Goal: Information Seeking & Learning: Learn about a topic

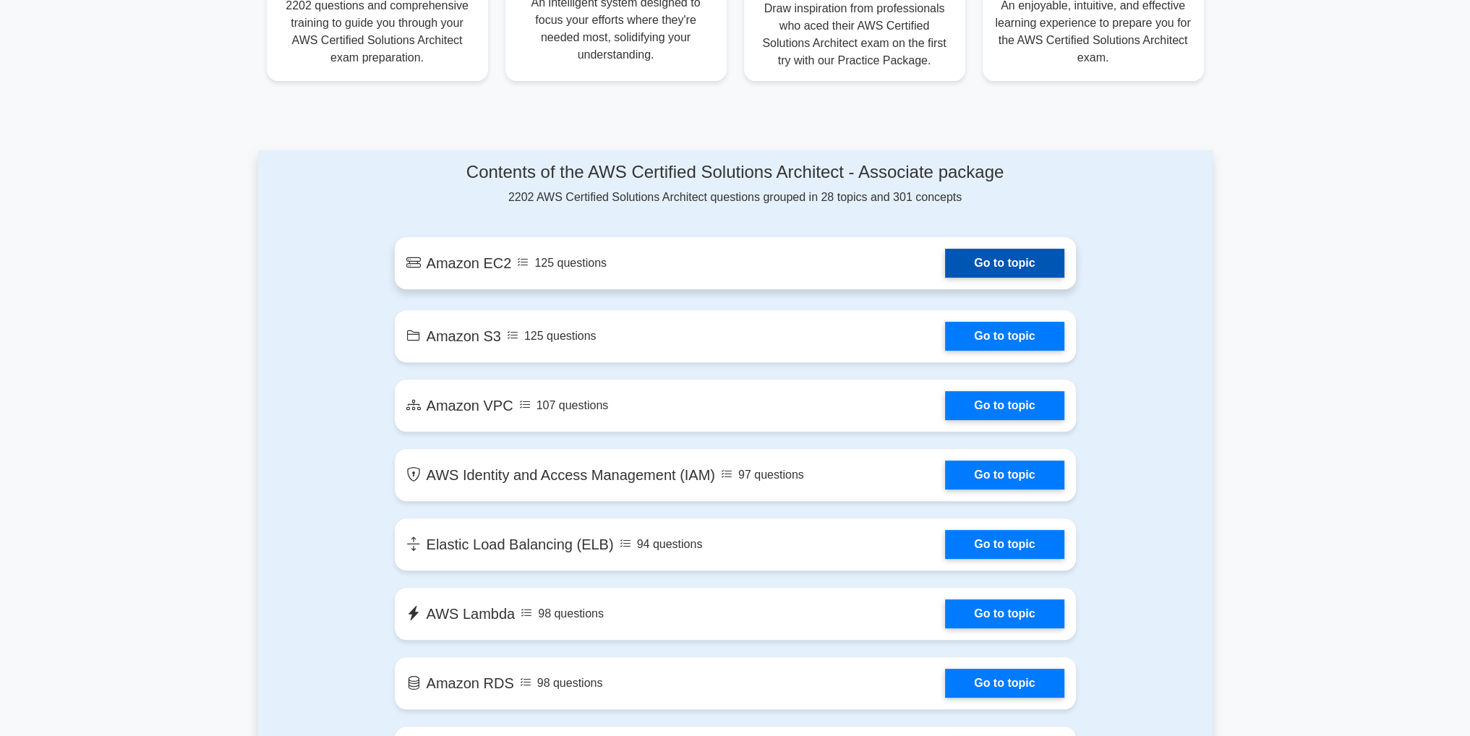
click at [983, 260] on link "Go to topic" at bounding box center [1004, 263] width 119 height 29
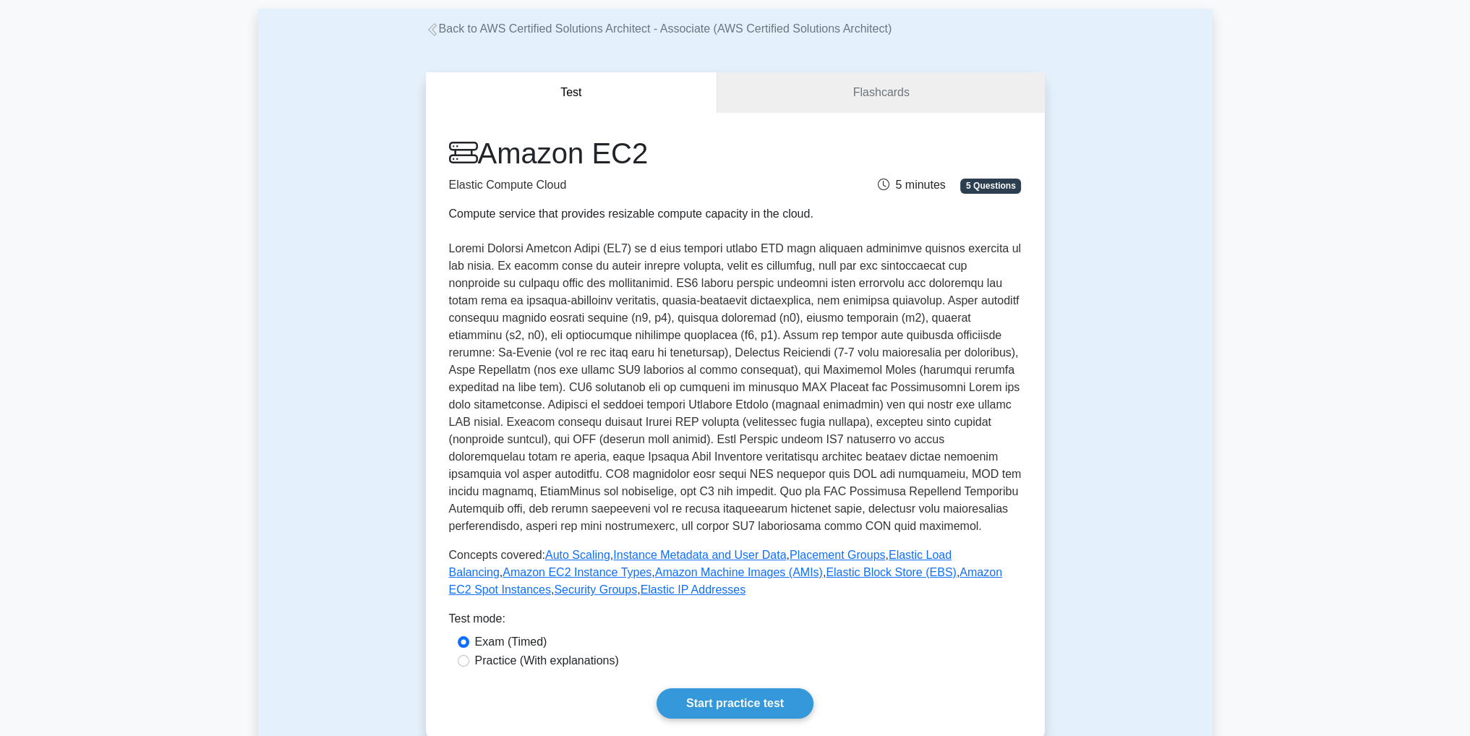
scroll to position [217, 0]
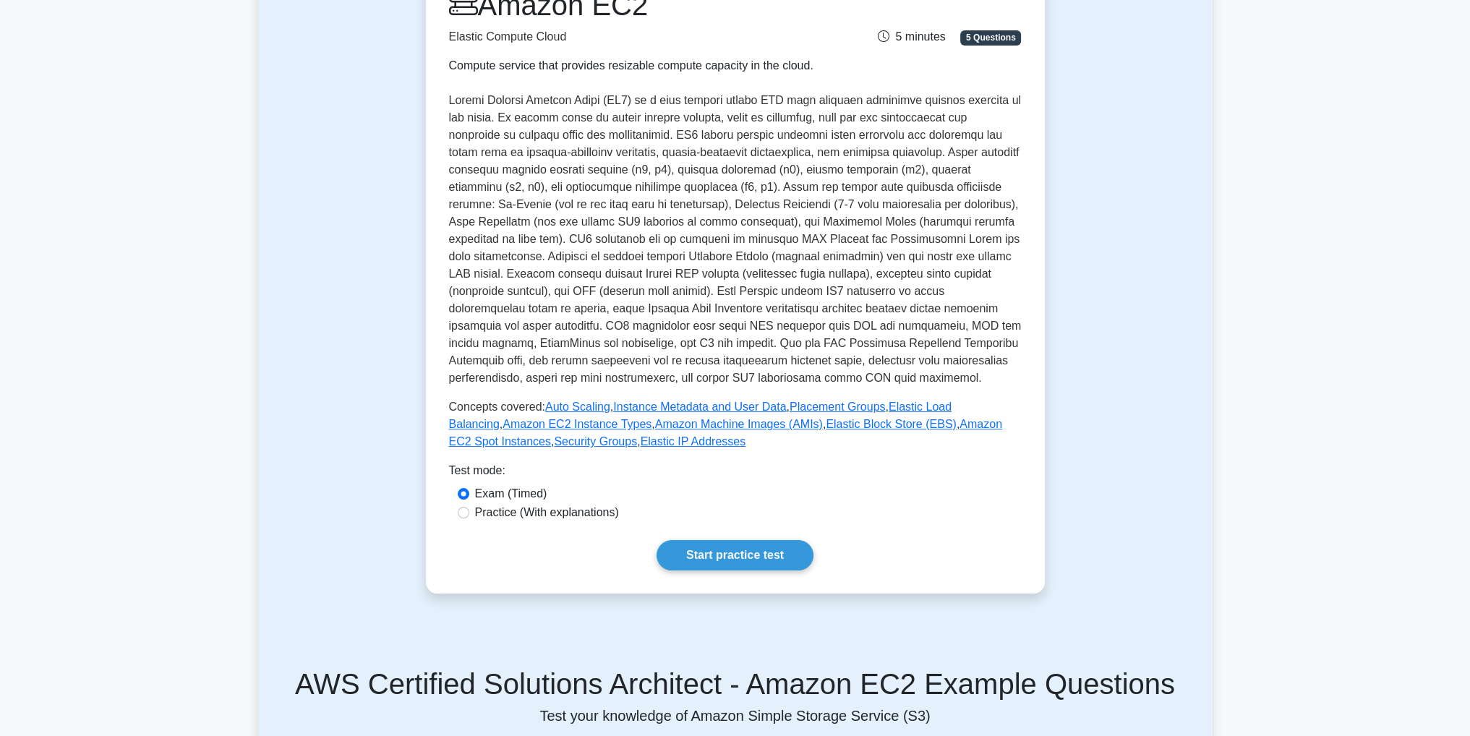
click at [553, 511] on label "Practice (With explanations)" at bounding box center [547, 512] width 144 height 17
click at [469, 511] on input "Practice (With explanations)" at bounding box center [464, 513] width 12 height 12
radio input "true"
click at [738, 544] on link "Start practice test" at bounding box center [735, 555] width 157 height 30
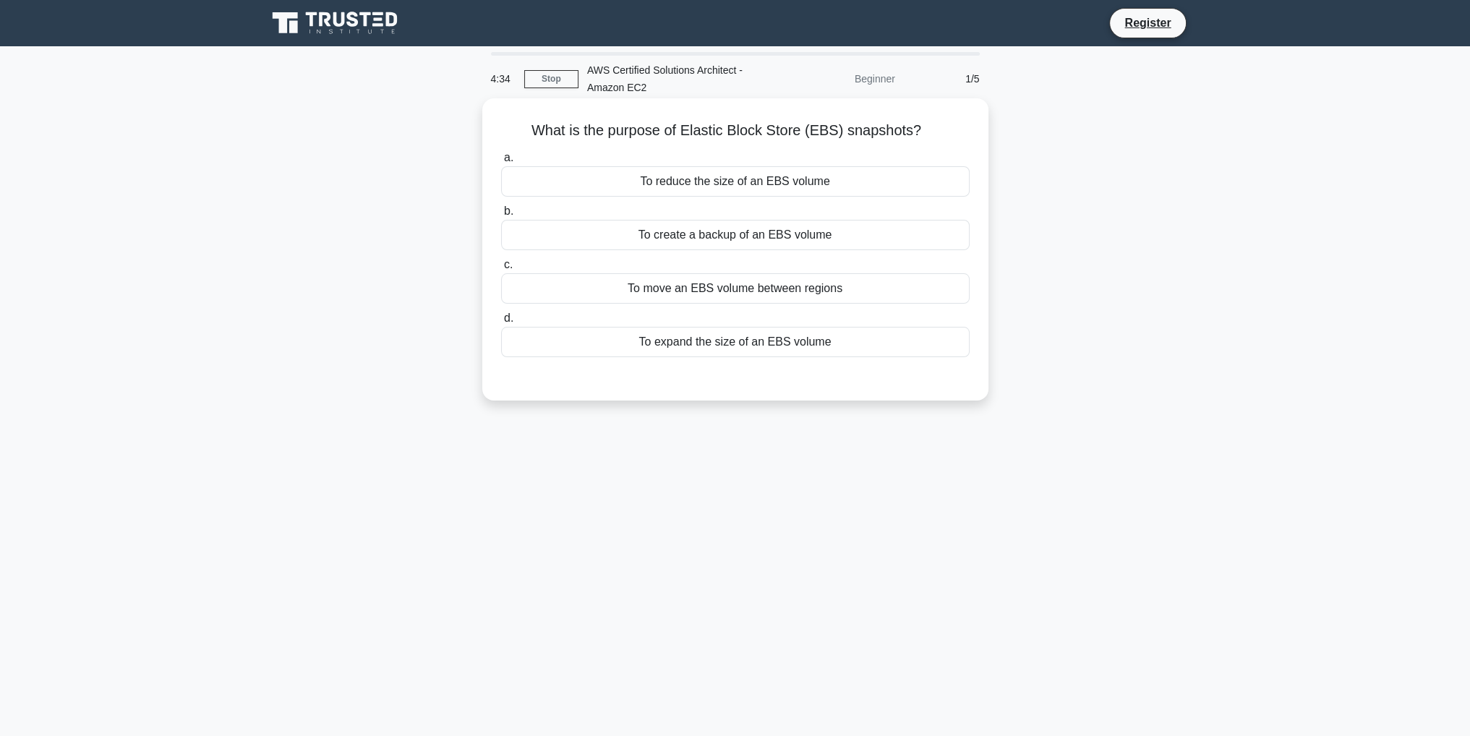
click at [775, 231] on div "To create a backup of an EBS volume" at bounding box center [735, 235] width 469 height 30
click at [501, 216] on input "b. To create a backup of an EBS volume" at bounding box center [501, 211] width 0 height 9
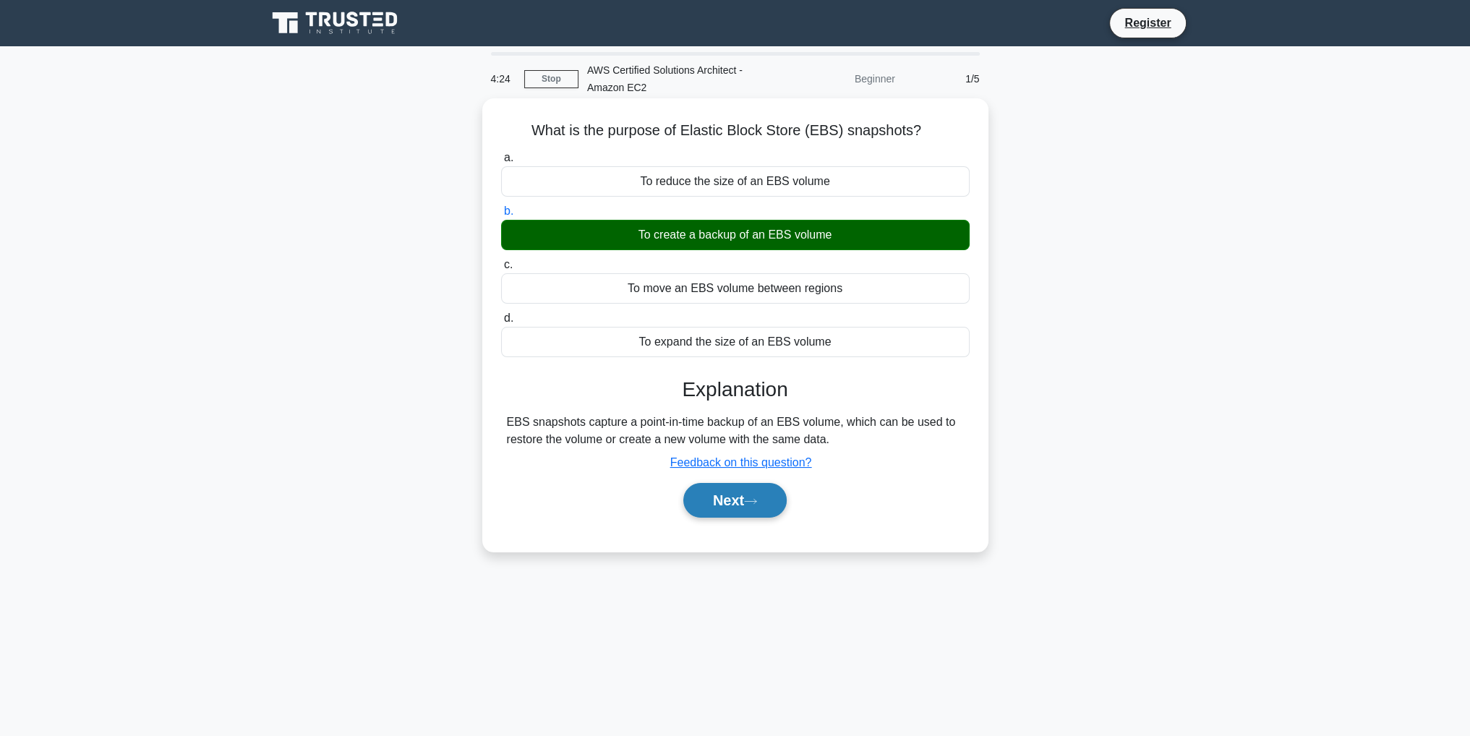
click at [725, 501] on button "Next" at bounding box center [734, 500] width 103 height 35
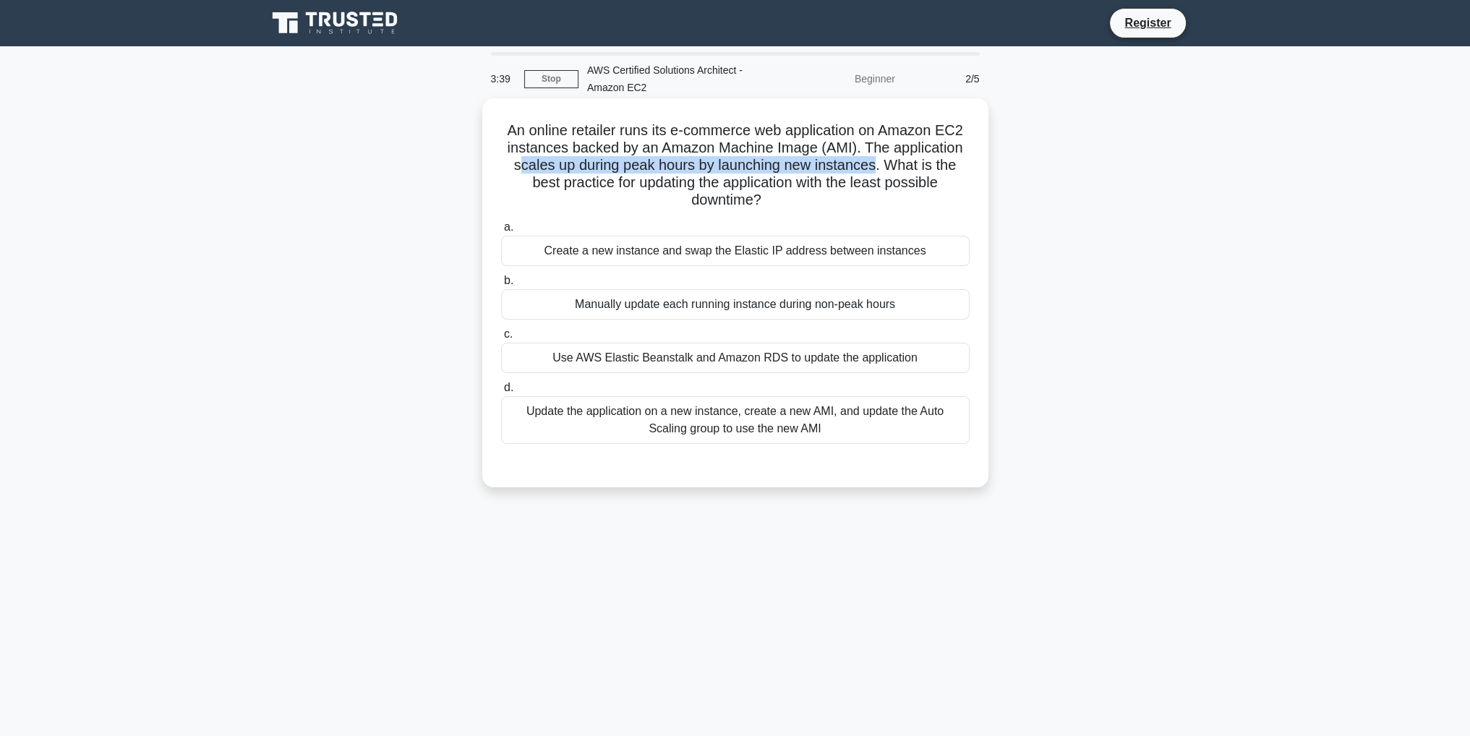
drag, startPoint x: 517, startPoint y: 166, endPoint x: 876, endPoint y: 166, distance: 358.6
click at [876, 166] on h5 "An online retailer runs its e-commerce web application on Amazon EC2 instances …" at bounding box center [735, 165] width 471 height 88
click at [768, 256] on div "Create a new instance and swap the Elastic IP address between instances" at bounding box center [735, 251] width 469 height 30
click at [501, 232] on input "a. Create a new instance and swap the Elastic IP address between instances" at bounding box center [501, 227] width 0 height 9
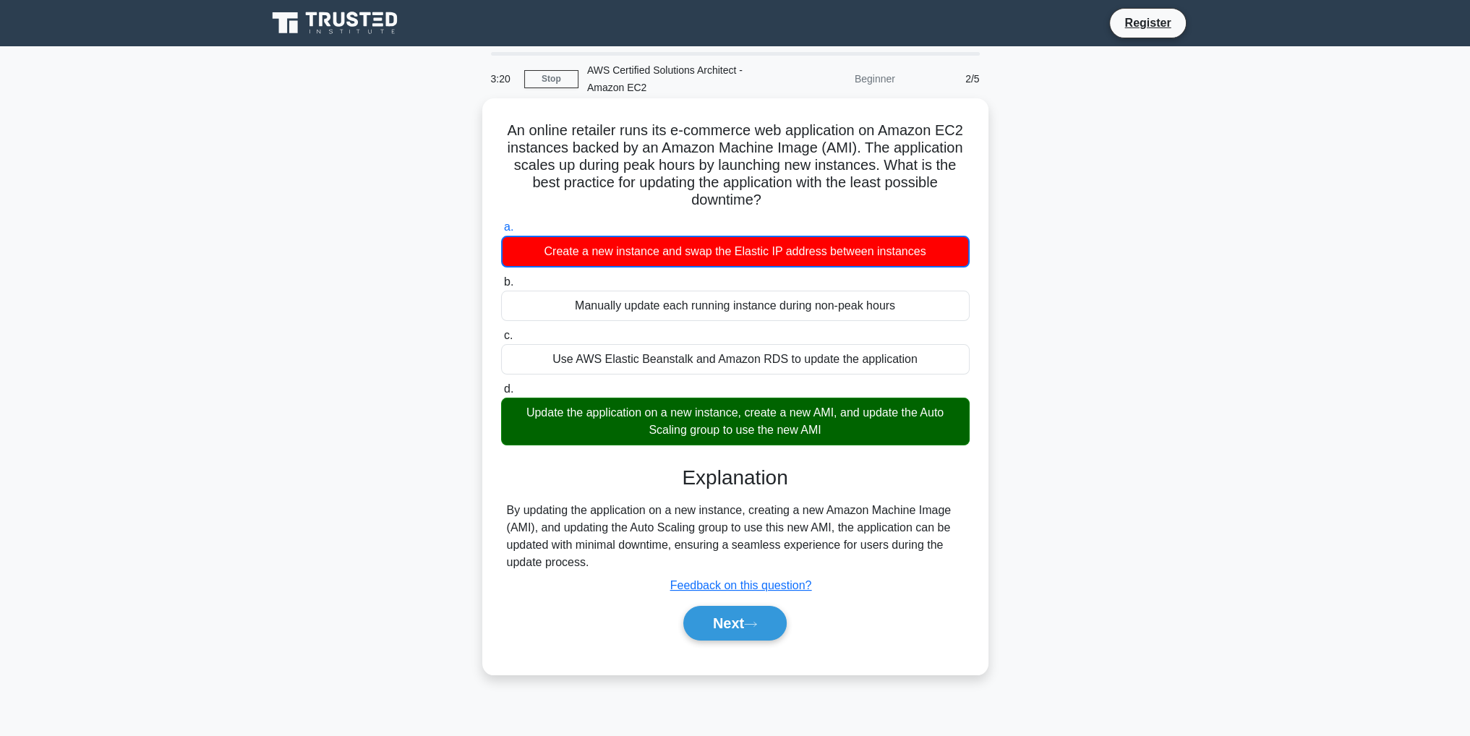
click at [670, 424] on div "Update the application on a new instance, create a new AMI, and update the Auto…" at bounding box center [735, 422] width 469 height 48
click at [501, 394] on input "d. Update the application on a new instance, create a new AMI, and update the A…" at bounding box center [501, 389] width 0 height 9
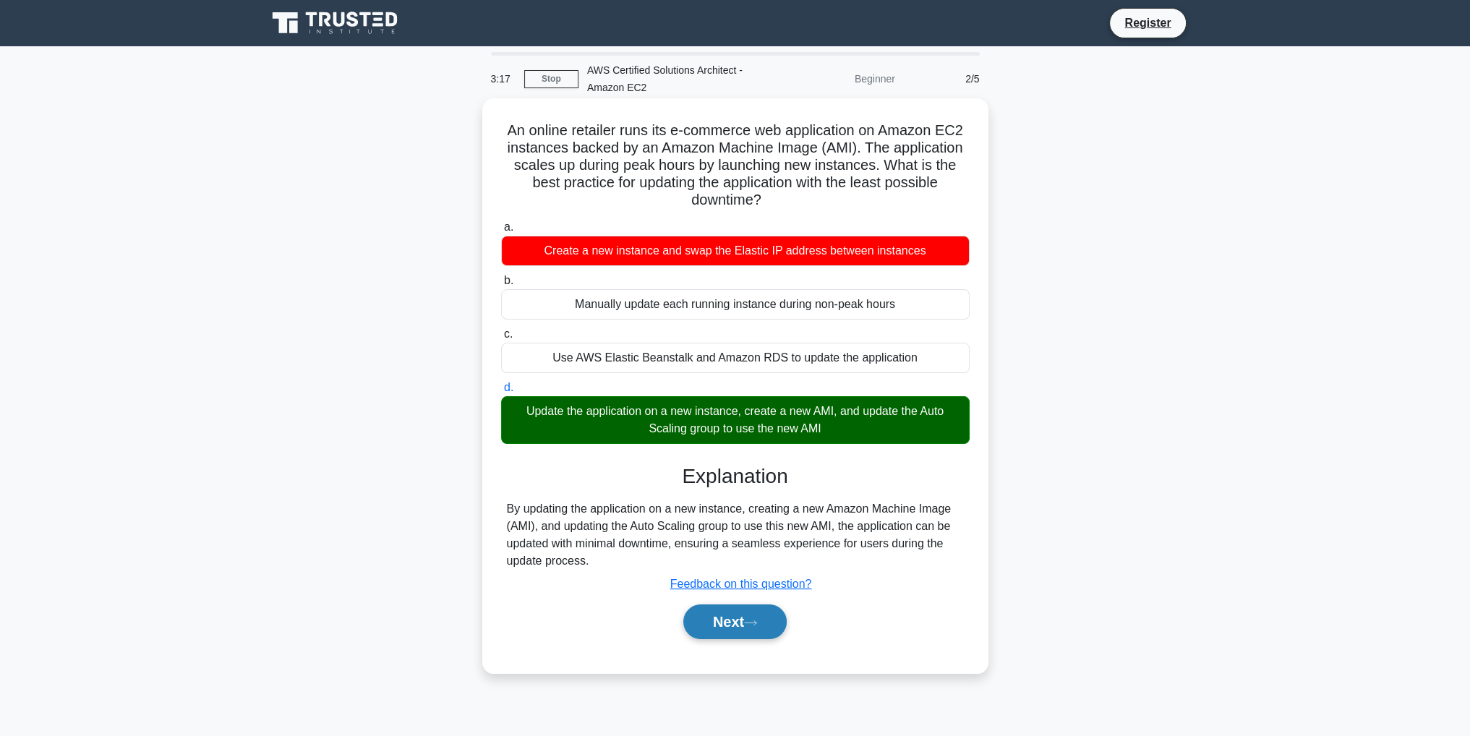
click at [740, 626] on button "Next" at bounding box center [734, 621] width 103 height 35
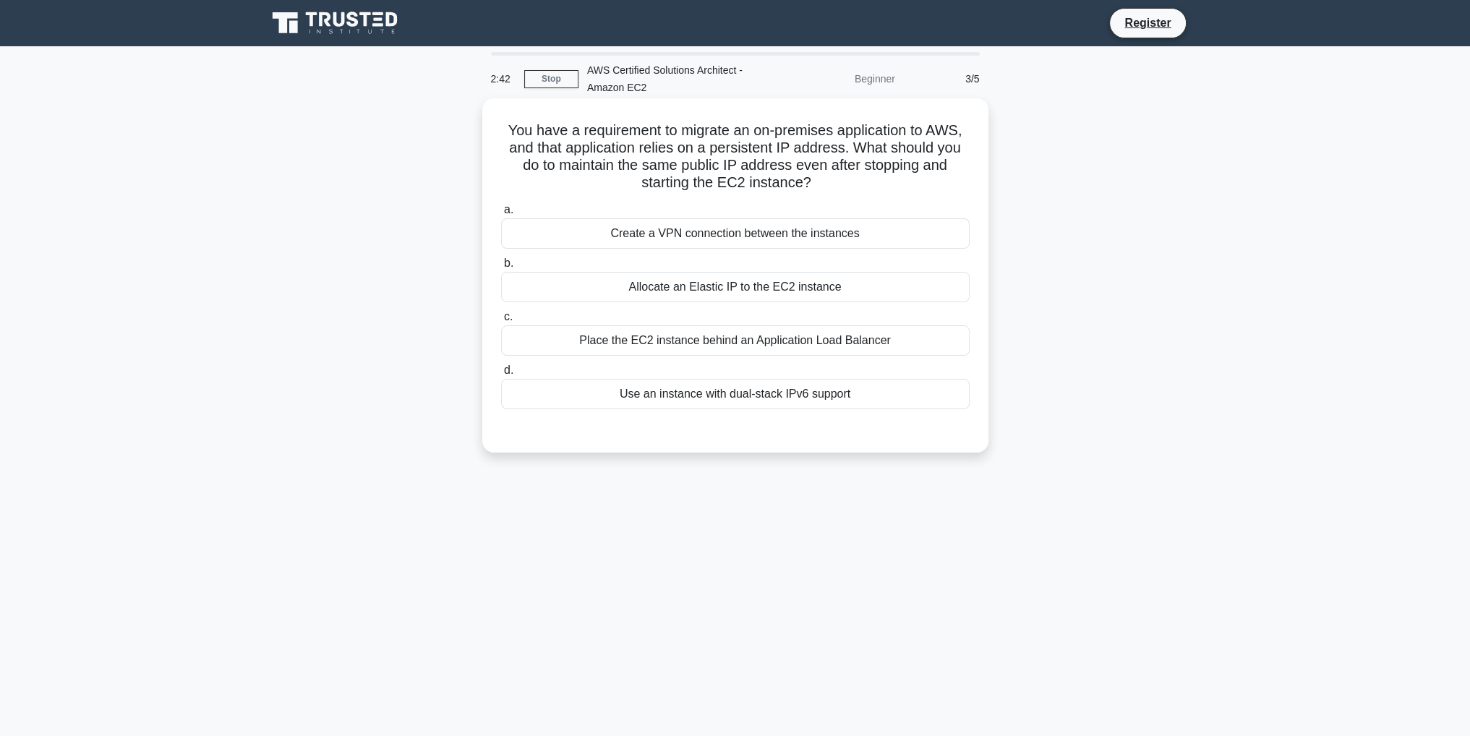
click at [784, 296] on div "Allocate an Elastic IP to the EC2 instance" at bounding box center [735, 287] width 469 height 30
click at [501, 268] on input "b. Allocate an Elastic IP to the EC2 instance" at bounding box center [501, 263] width 0 height 9
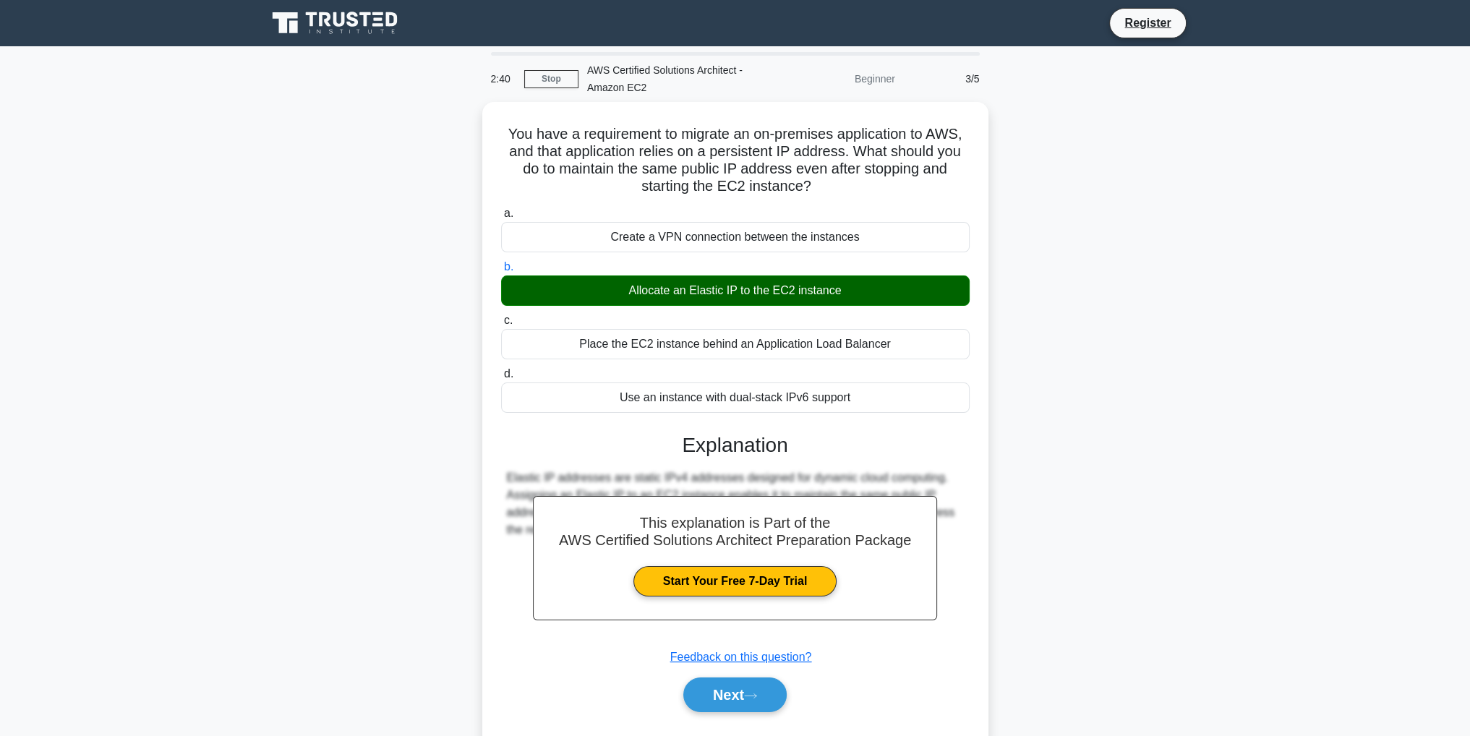
scroll to position [46, 0]
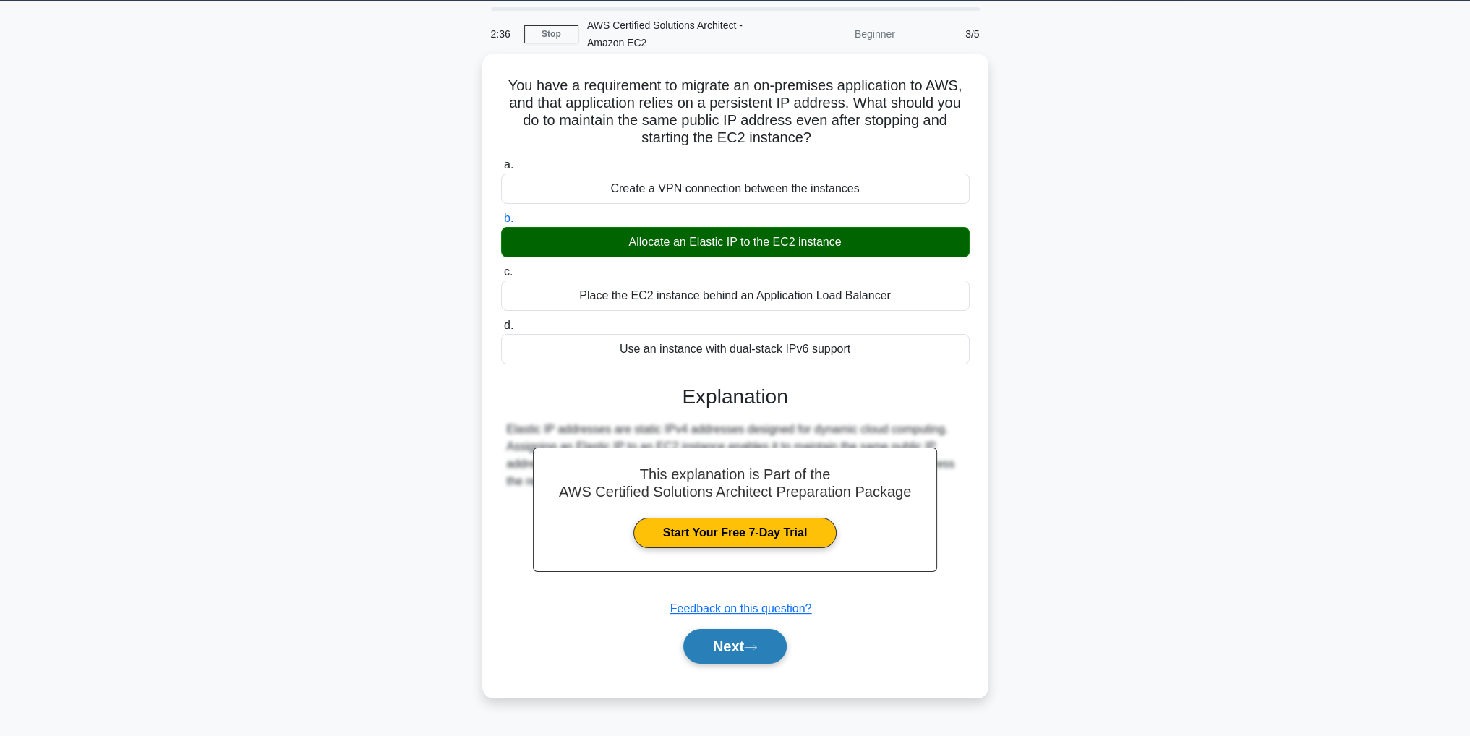
click at [722, 649] on button "Next" at bounding box center [734, 646] width 103 height 35
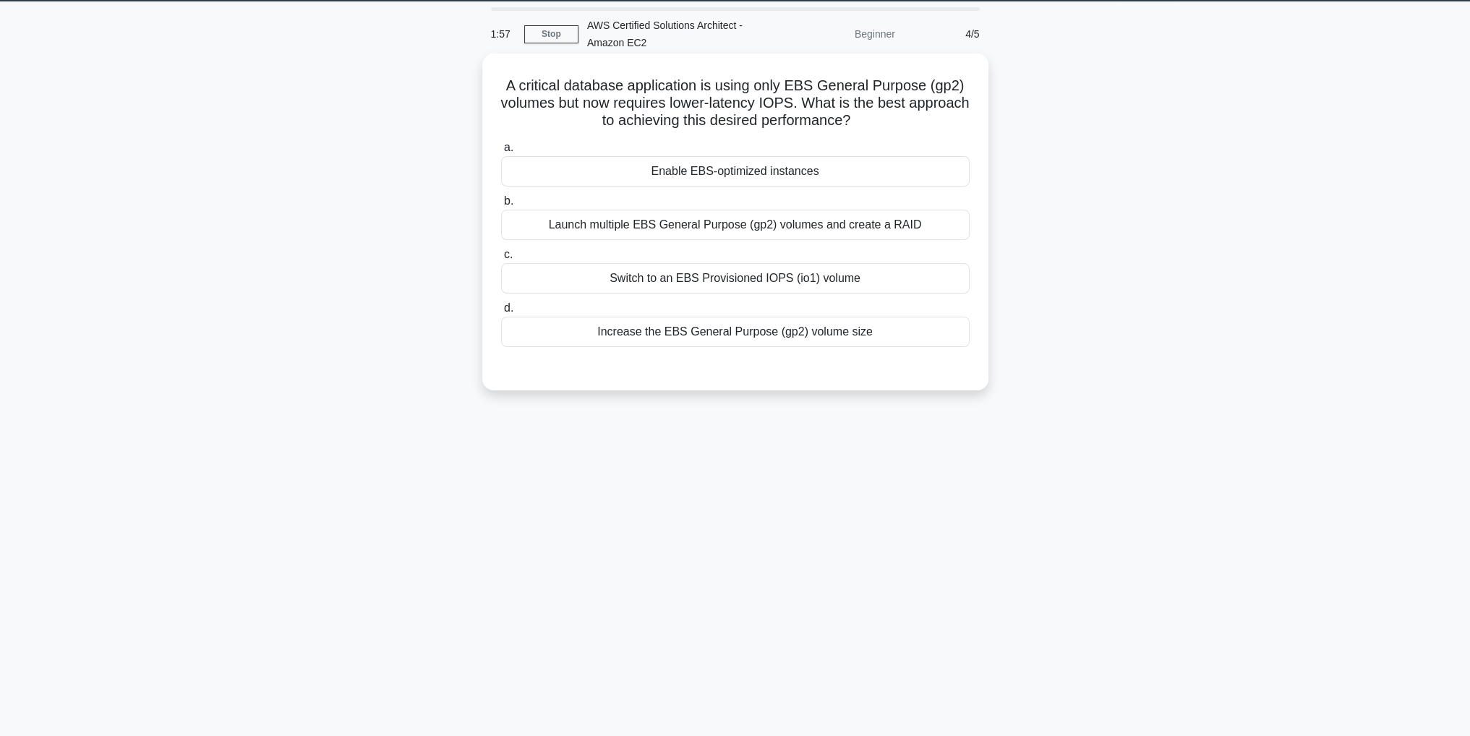
click at [726, 277] on div "Switch to an EBS Provisioned IOPS (io1) volume" at bounding box center [735, 278] width 469 height 30
click at [501, 260] on input "c. Switch to an EBS Provisioned IOPS (io1) volume" at bounding box center [501, 254] width 0 height 9
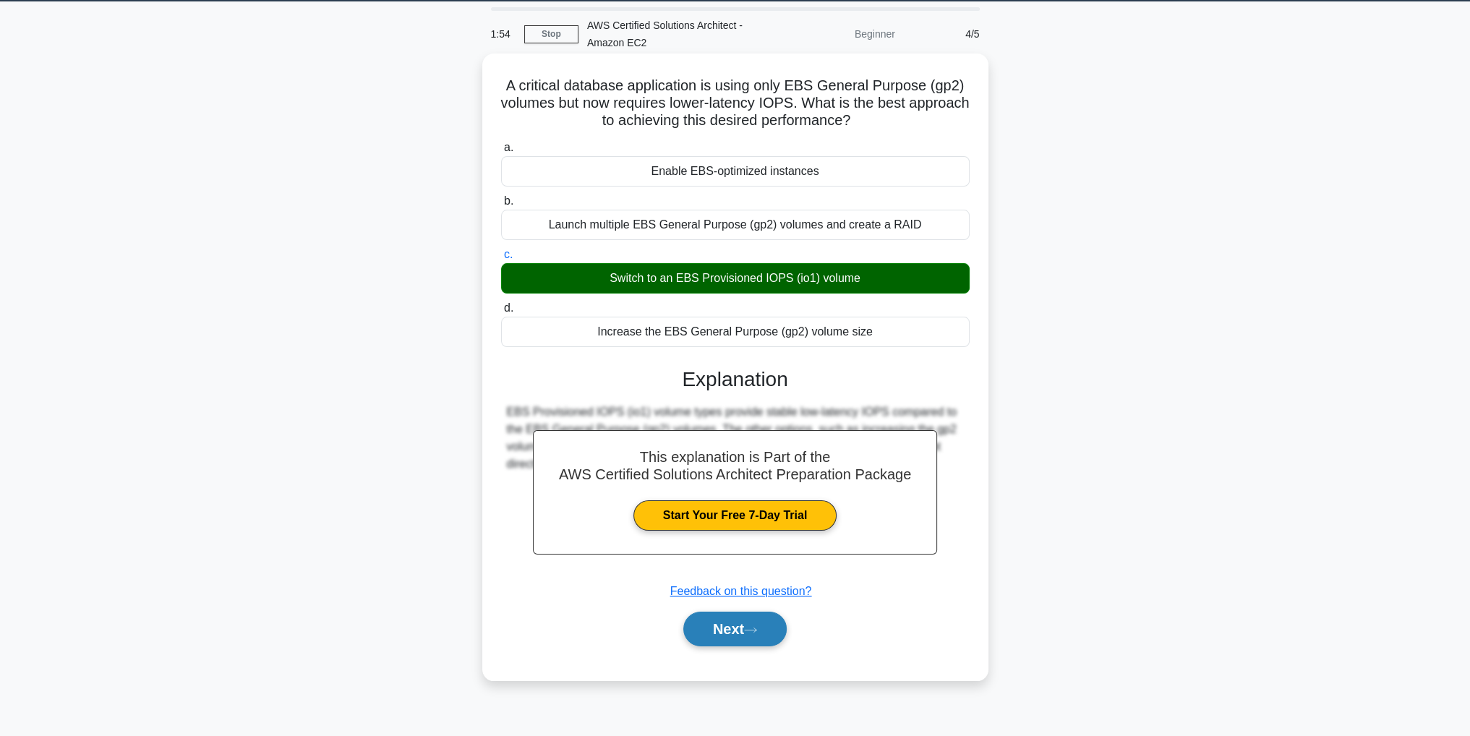
click at [735, 623] on button "Next" at bounding box center [734, 629] width 103 height 35
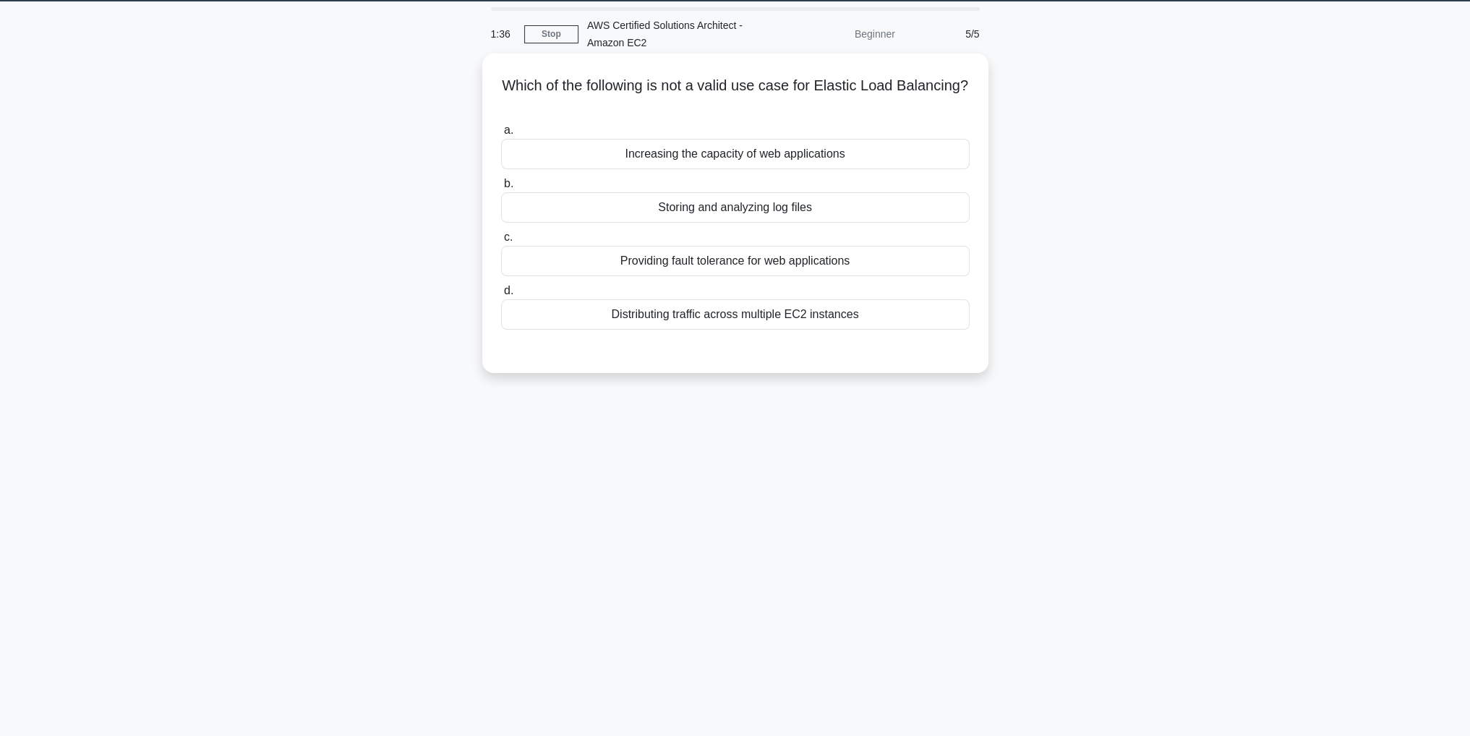
click at [697, 209] on div "Storing and analyzing log files" at bounding box center [735, 207] width 469 height 30
click at [501, 189] on input "b. Storing and analyzing log files" at bounding box center [501, 183] width 0 height 9
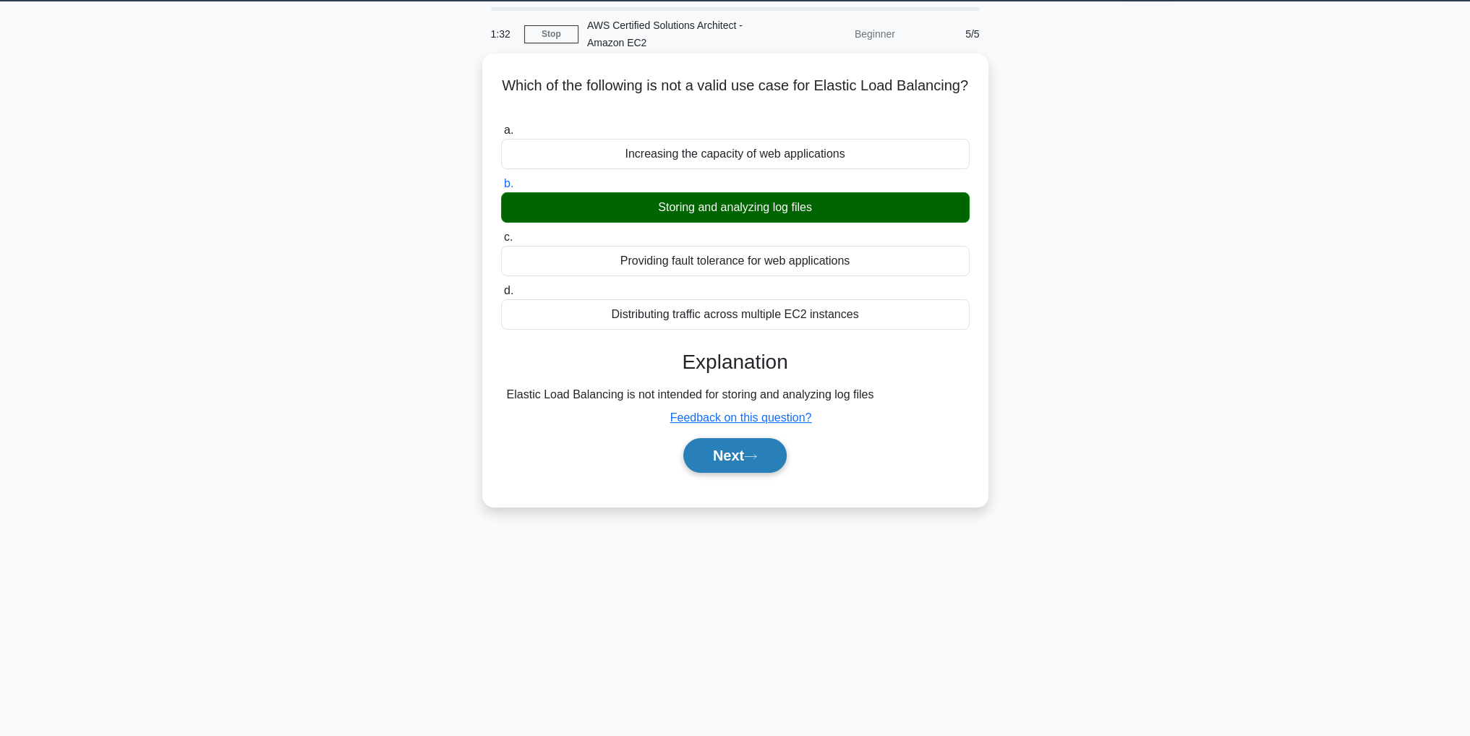
click at [752, 463] on button "Next" at bounding box center [734, 455] width 103 height 35
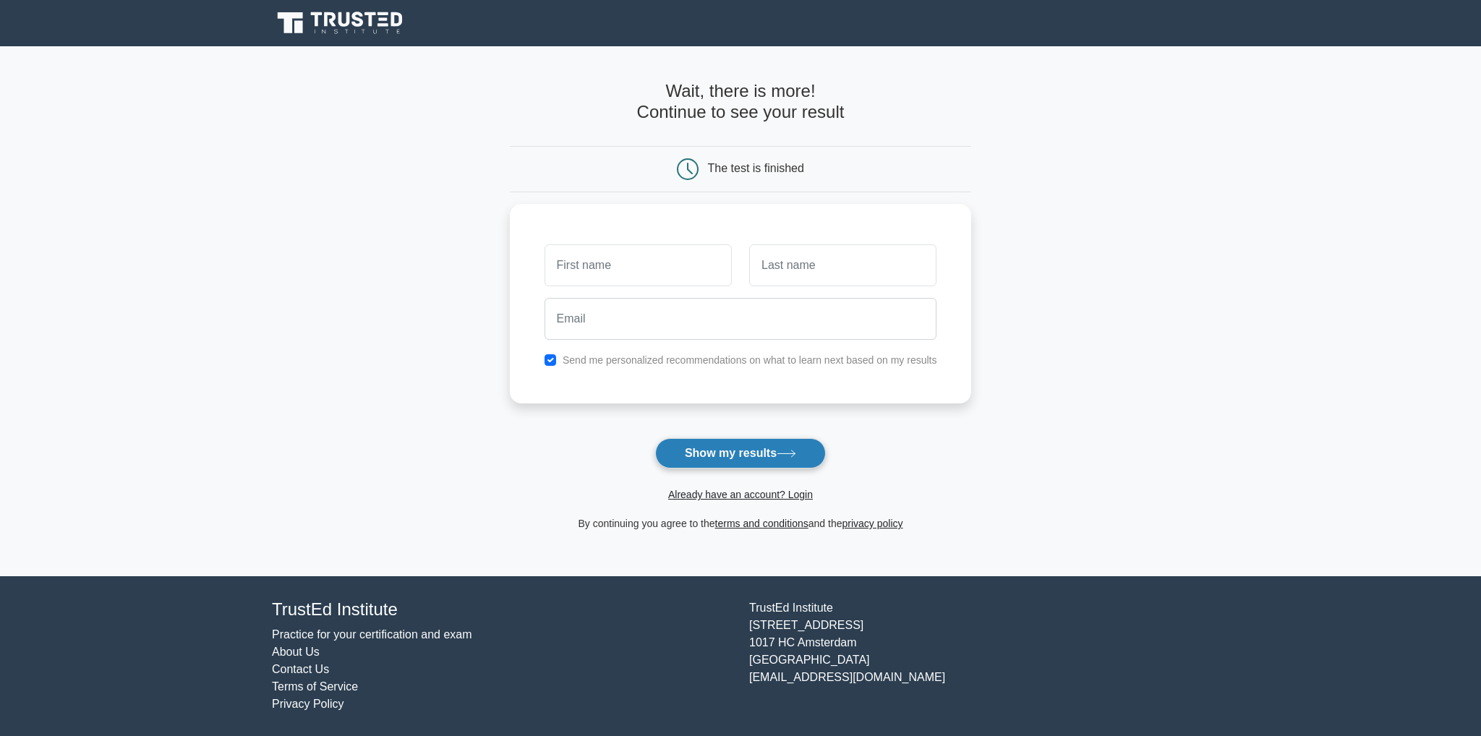
click at [792, 463] on button "Show my results" at bounding box center [740, 453] width 171 height 30
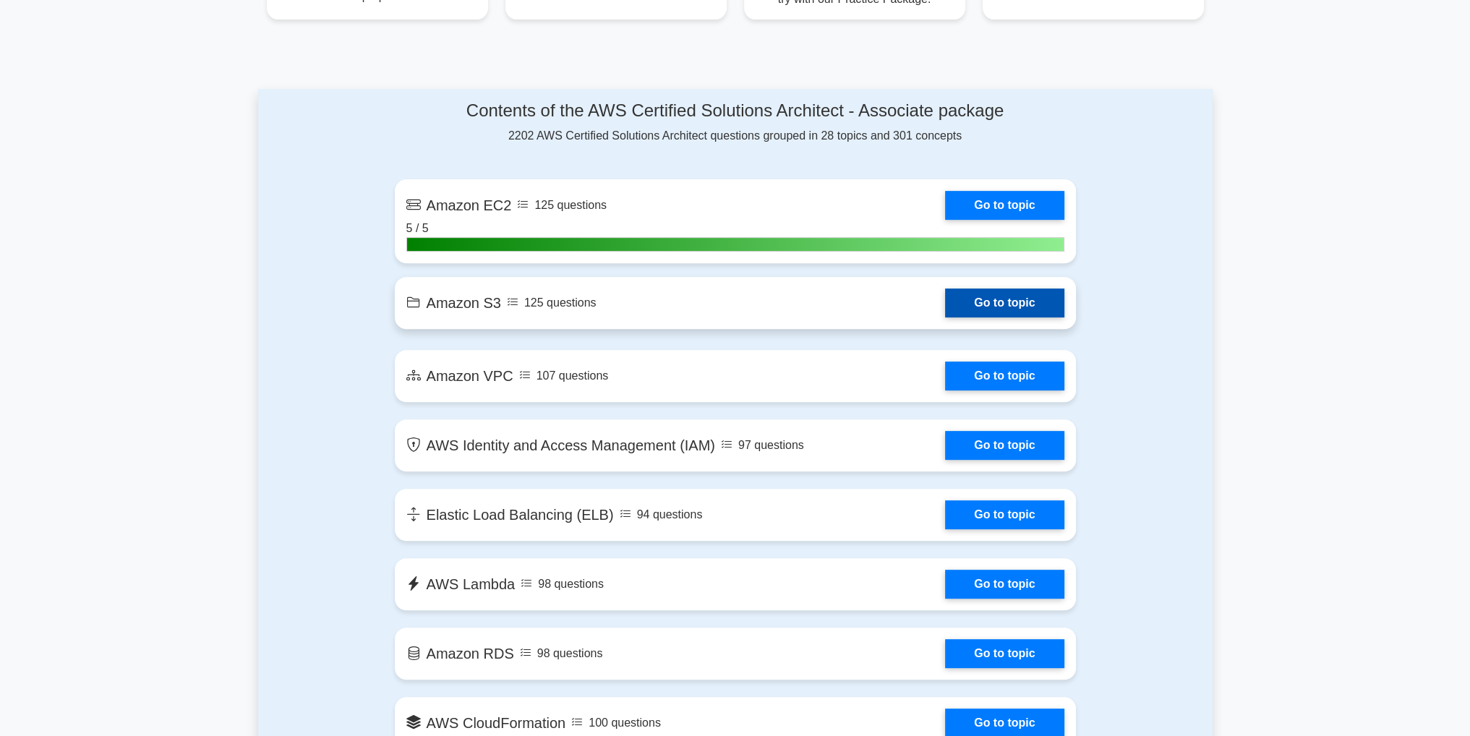
scroll to position [712, 0]
click at [1007, 308] on link "Go to topic" at bounding box center [1004, 303] width 119 height 29
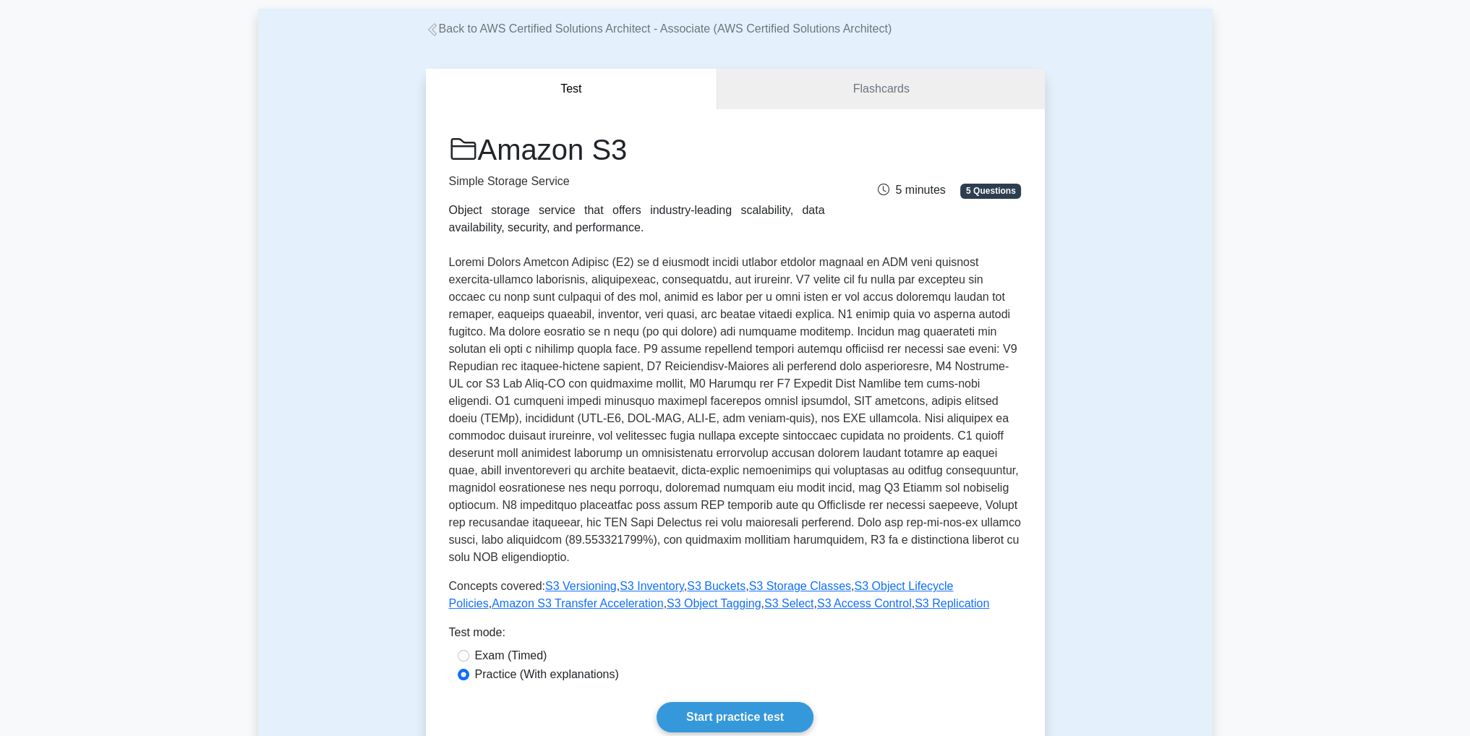
scroll to position [362, 0]
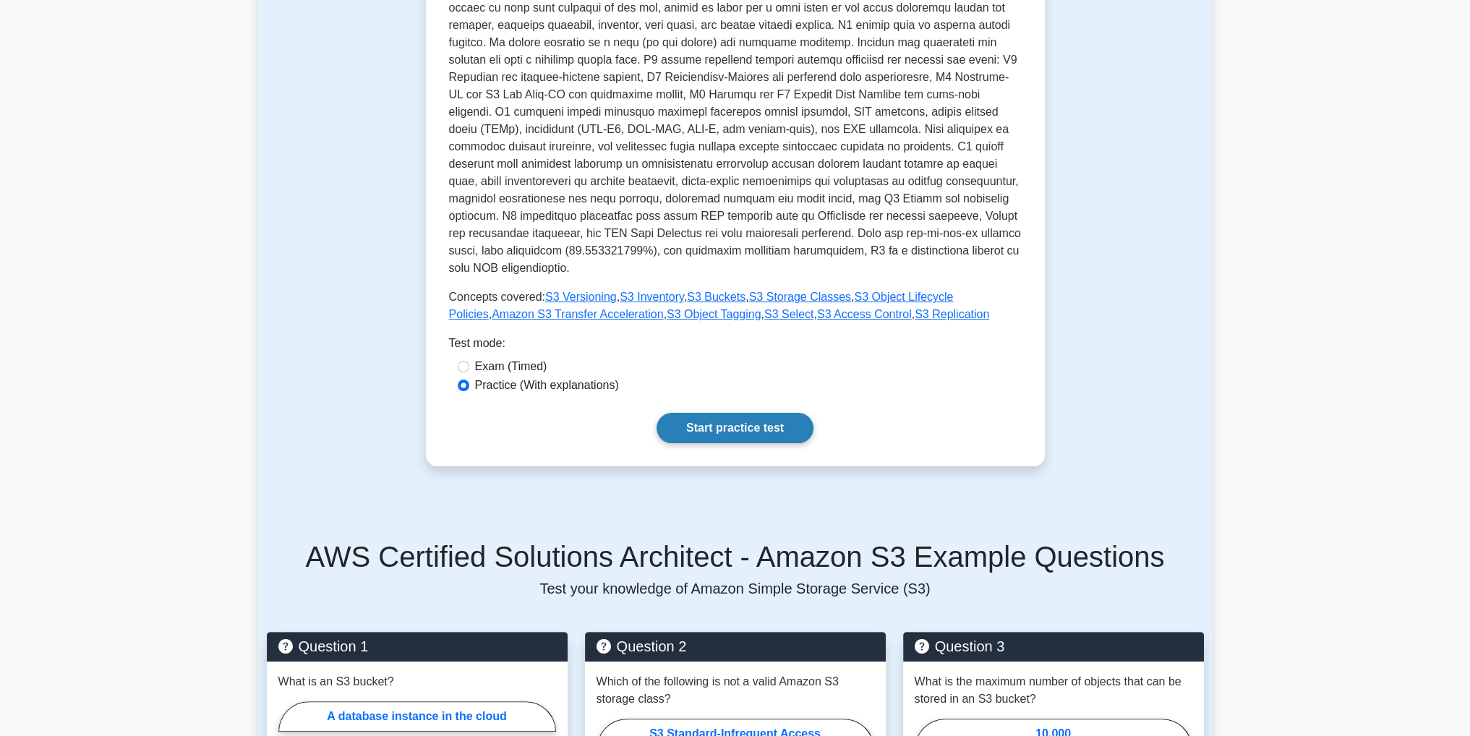
click at [691, 413] on link "Start practice test" at bounding box center [735, 428] width 157 height 30
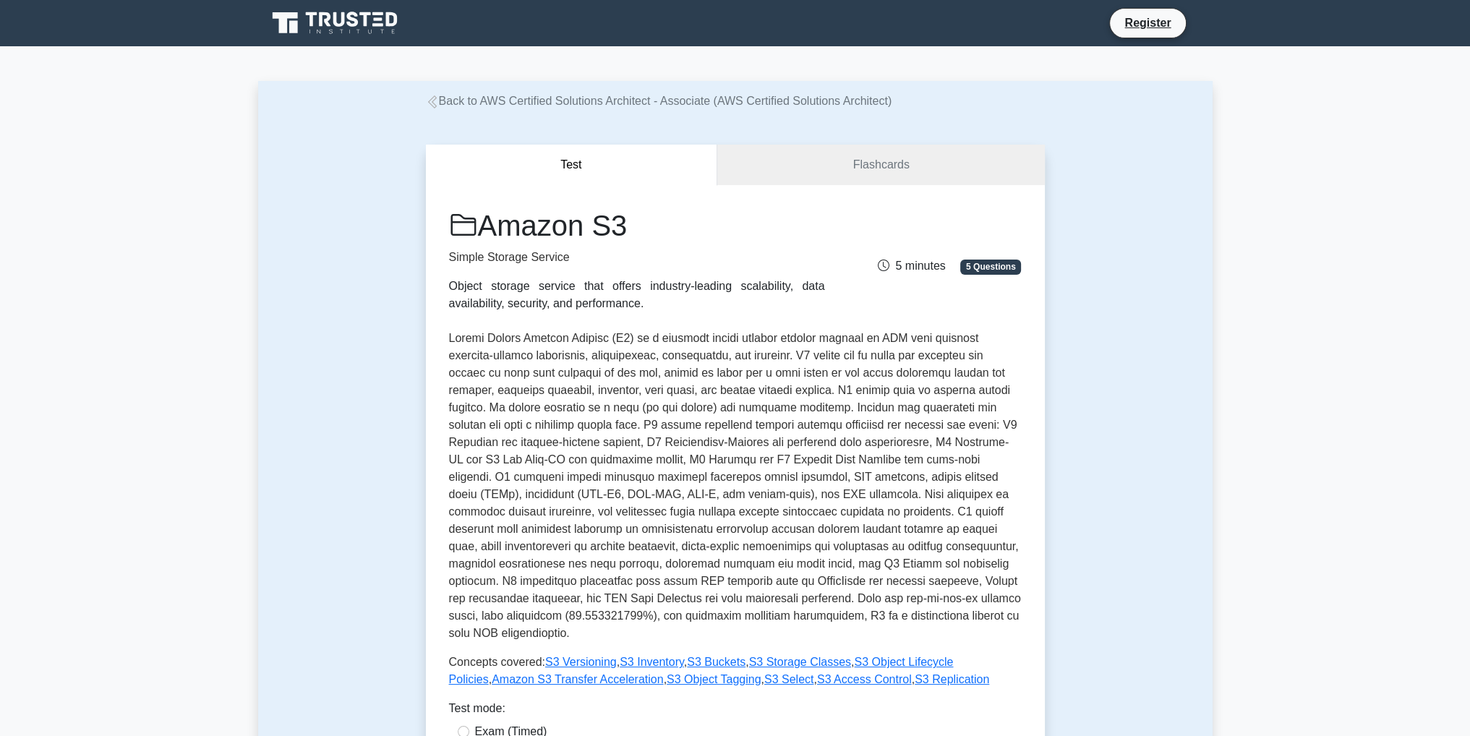
click at [427, 104] on icon at bounding box center [432, 101] width 13 height 13
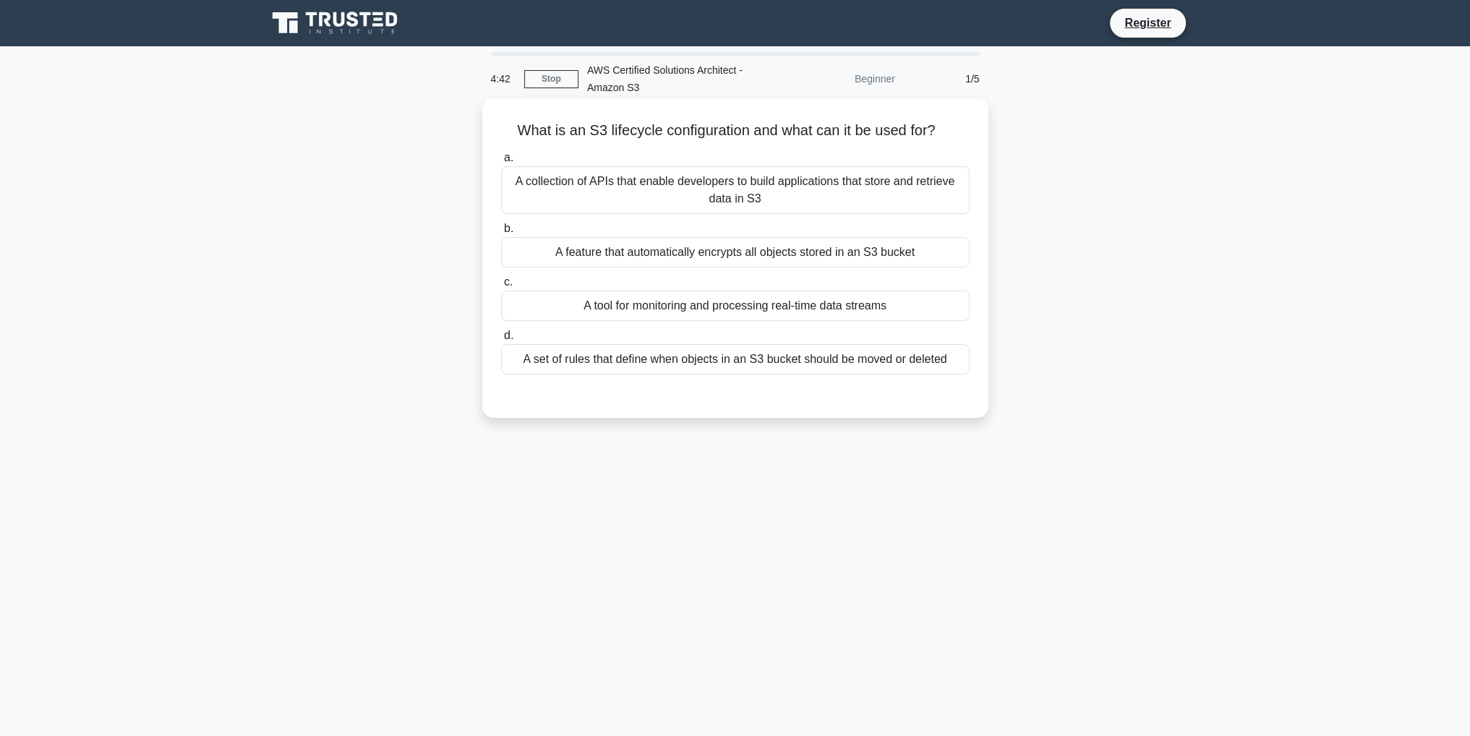
click at [725, 368] on div "A set of rules that define when objects in an S3 bucket should be moved or dele…" at bounding box center [735, 359] width 469 height 30
click at [501, 341] on input "d. A set of rules that define when objects in an S3 bucket should be moved or d…" at bounding box center [501, 335] width 0 height 9
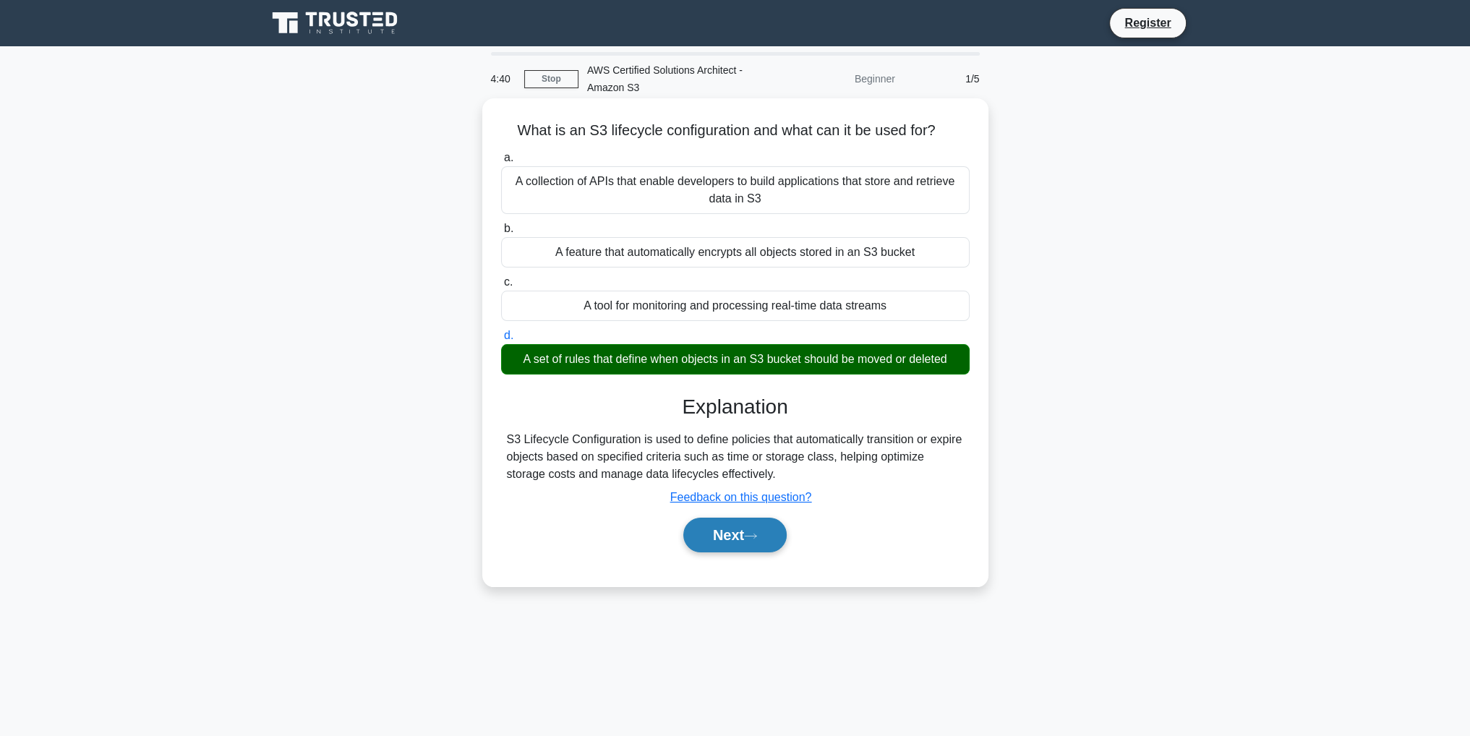
click at [766, 524] on button "Next" at bounding box center [734, 535] width 103 height 35
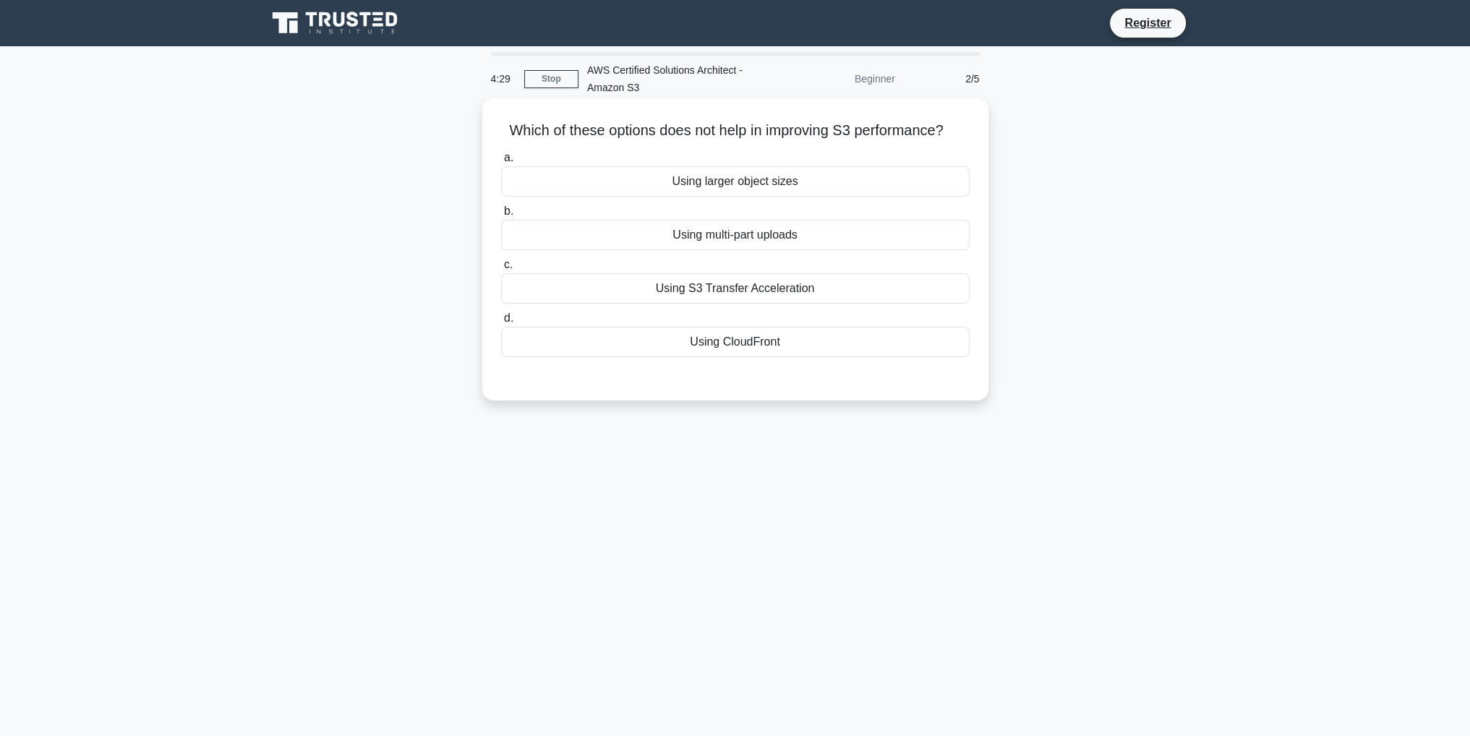
click at [756, 189] on div "Using larger object sizes" at bounding box center [735, 181] width 469 height 30
click at [501, 163] on input "a. Using larger object sizes" at bounding box center [501, 157] width 0 height 9
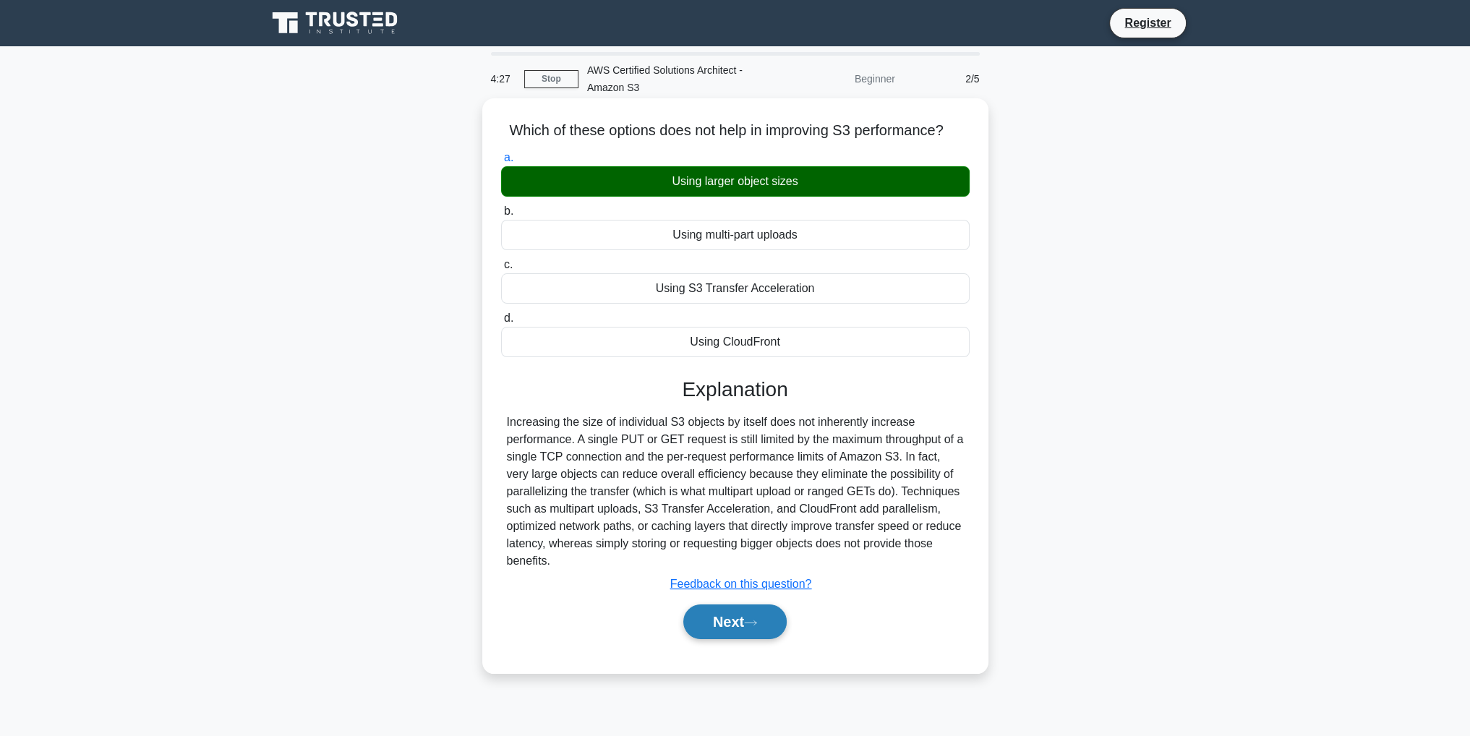
click at [752, 619] on icon at bounding box center [750, 623] width 13 height 8
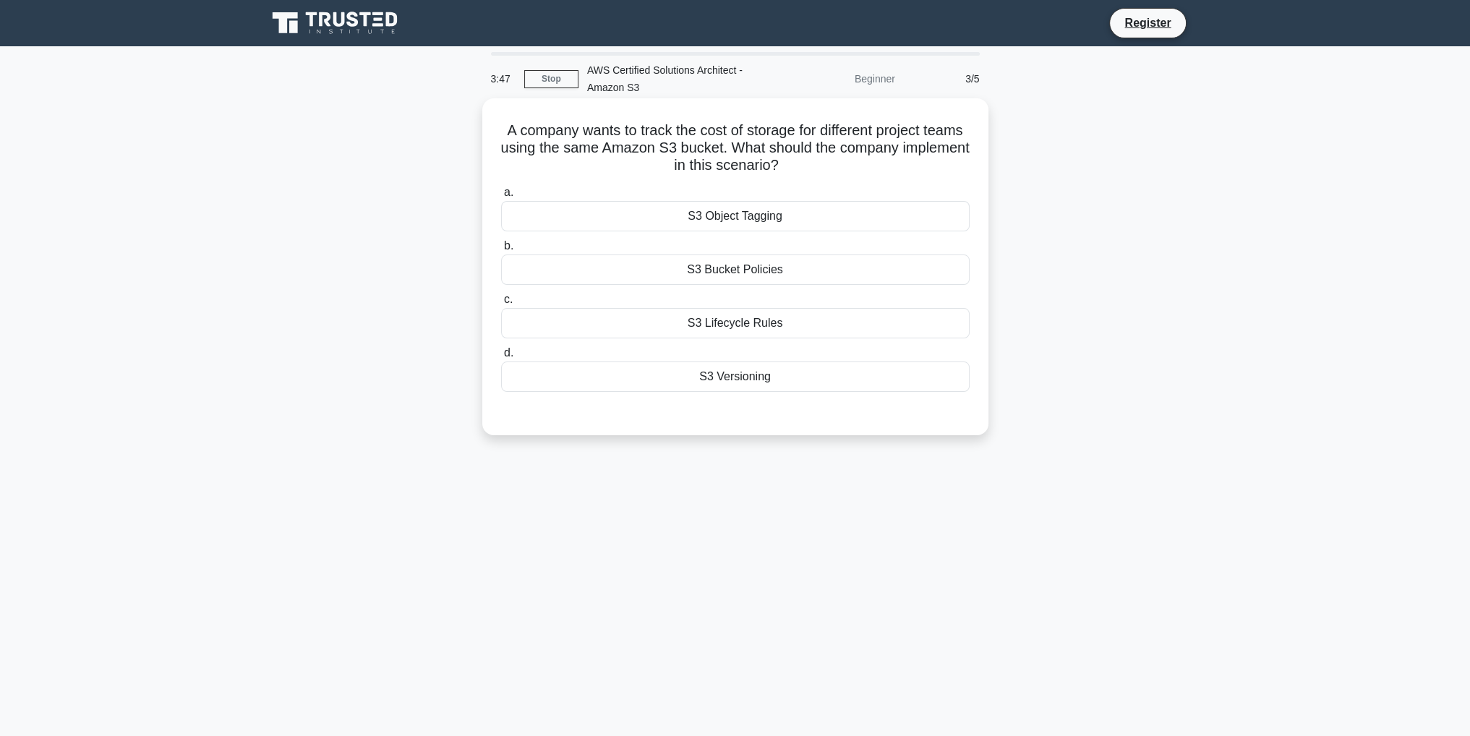
click at [781, 267] on div "S3 Bucket Policies" at bounding box center [735, 270] width 469 height 30
click at [501, 251] on input "b. S3 Bucket Policies" at bounding box center [501, 246] width 0 height 9
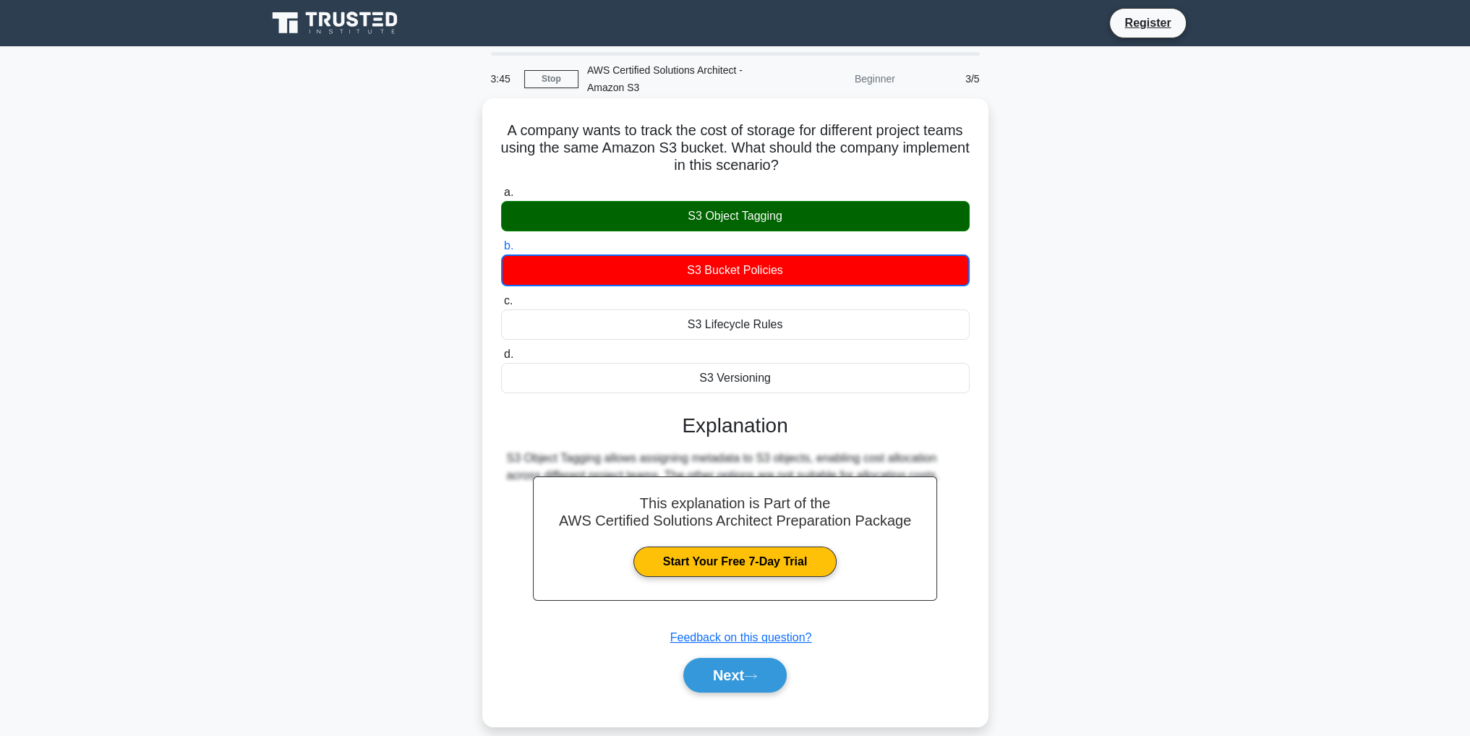
click at [745, 223] on div "S3 Object Tagging" at bounding box center [735, 216] width 469 height 30
click at [501, 197] on input "a. S3 Object Tagging" at bounding box center [501, 192] width 0 height 9
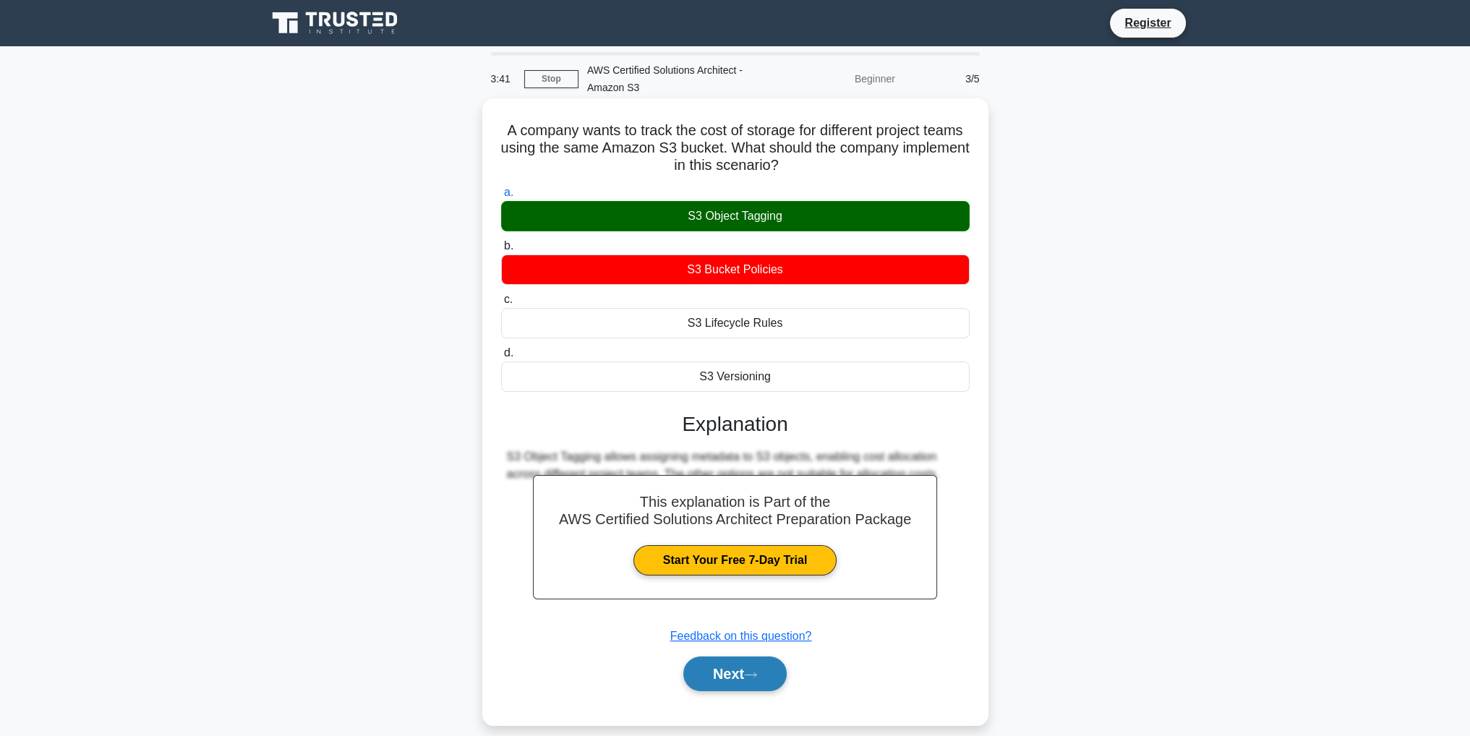
click at [735, 680] on button "Next" at bounding box center [734, 674] width 103 height 35
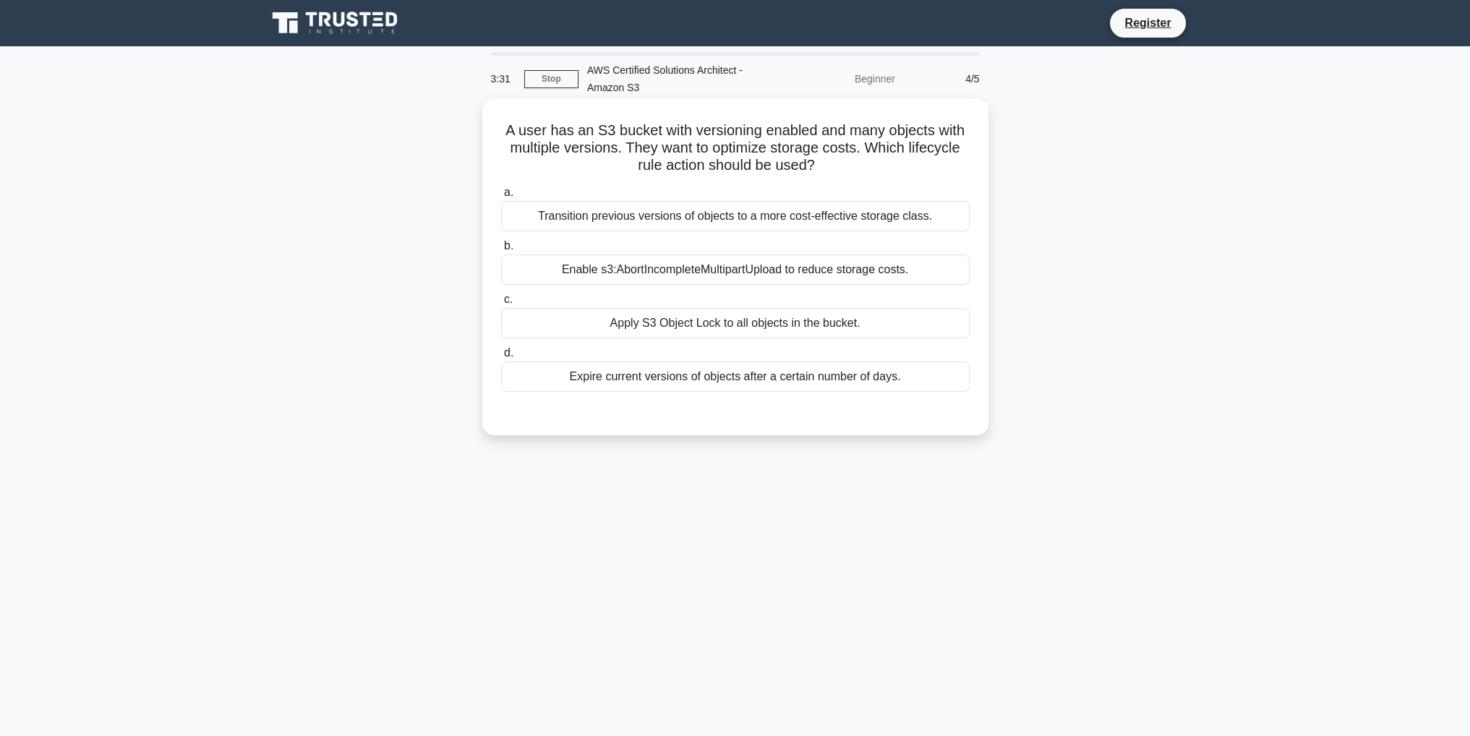
drag, startPoint x: 622, startPoint y: 148, endPoint x: 881, endPoint y: 158, distance: 259.8
click at [881, 158] on h5 "A user has an S3 bucket with versioning enabled and many objects with multiple …" at bounding box center [735, 148] width 471 height 54
click at [677, 216] on div "Transition previous versions of objects to a more cost-effective storage class." at bounding box center [735, 216] width 469 height 30
click at [501, 197] on input "a. Transition previous versions of objects to a more cost-effective storage cla…" at bounding box center [501, 192] width 0 height 9
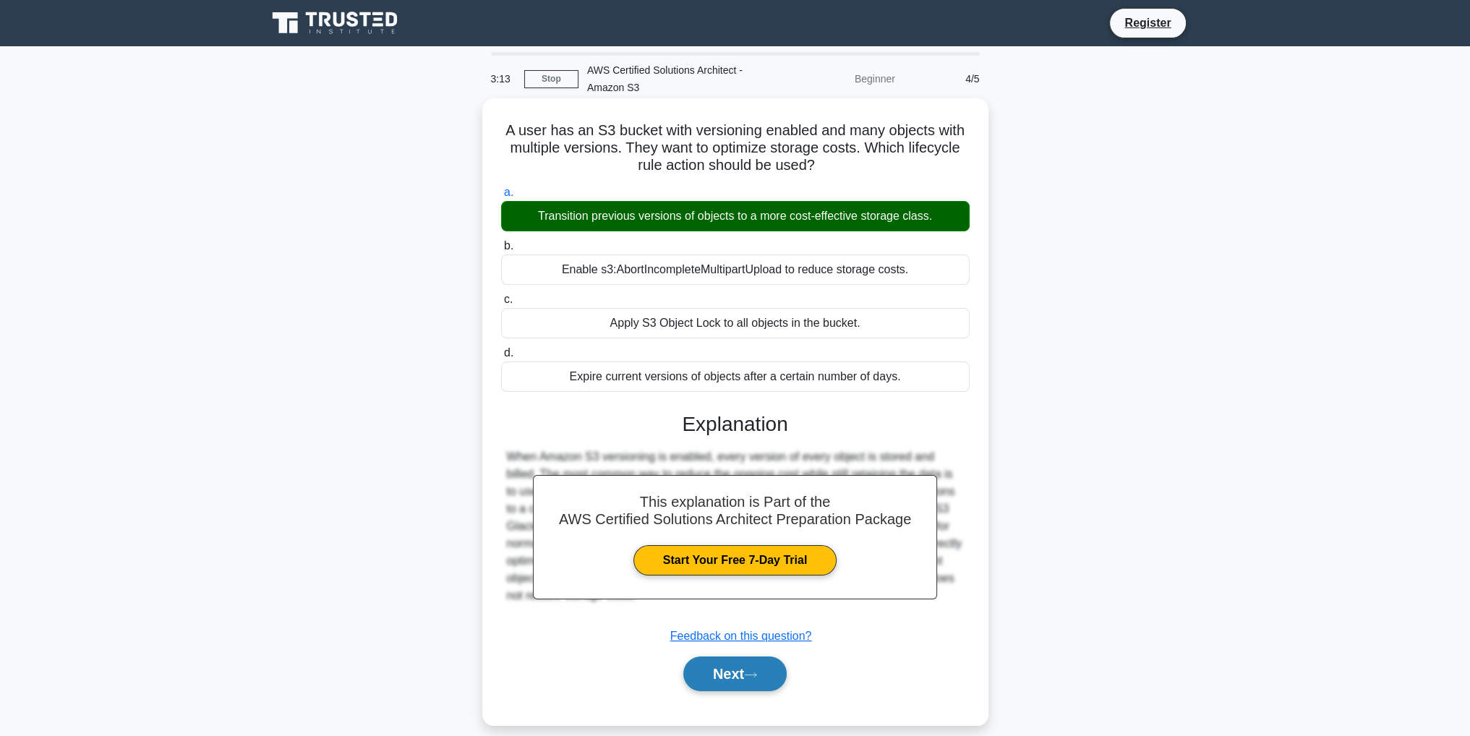
click at [738, 666] on button "Next" at bounding box center [734, 674] width 103 height 35
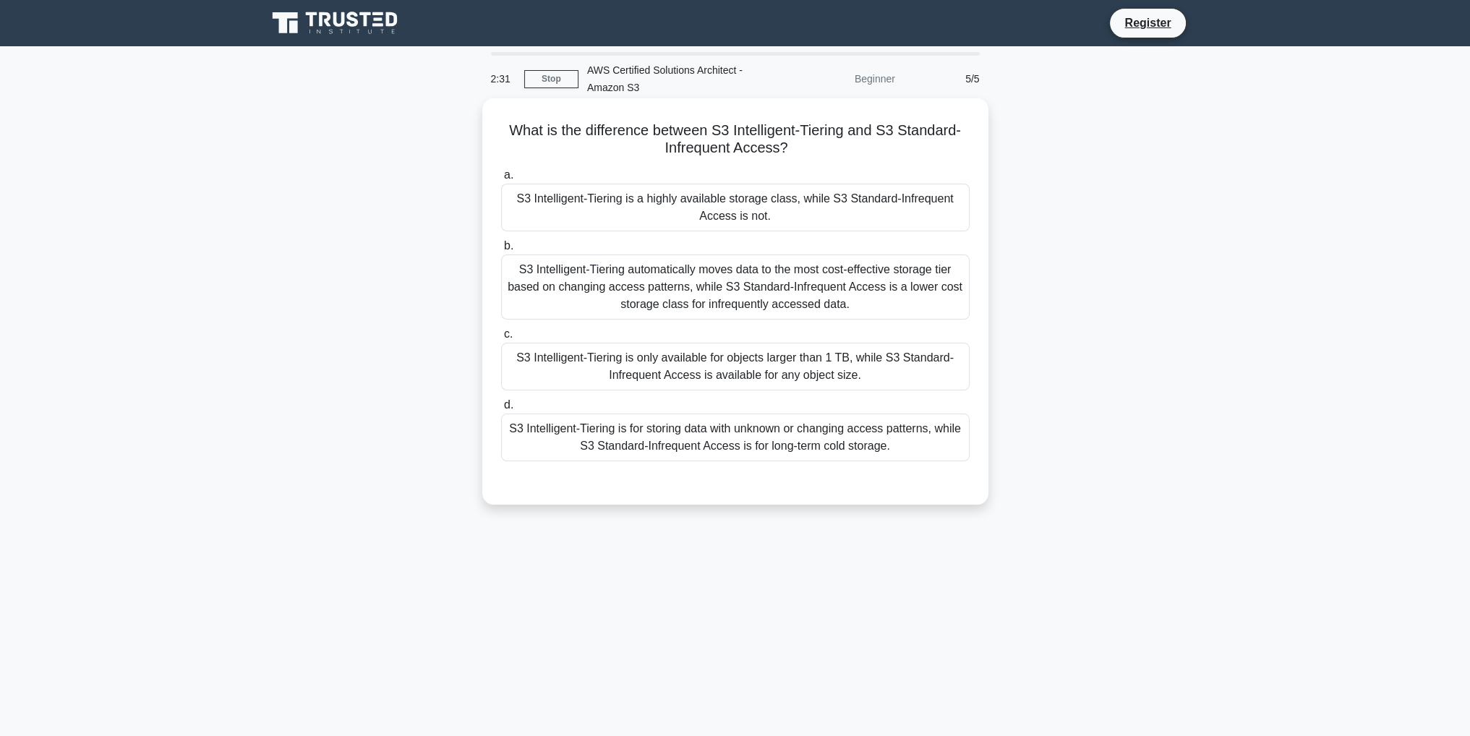
click at [844, 289] on div "S3 Intelligent-Tiering automatically moves data to the most cost-effective stor…" at bounding box center [735, 287] width 469 height 65
click at [501, 251] on input "b. S3 Intelligent-Tiering automatically moves data to the most cost-effective s…" at bounding box center [501, 246] width 0 height 9
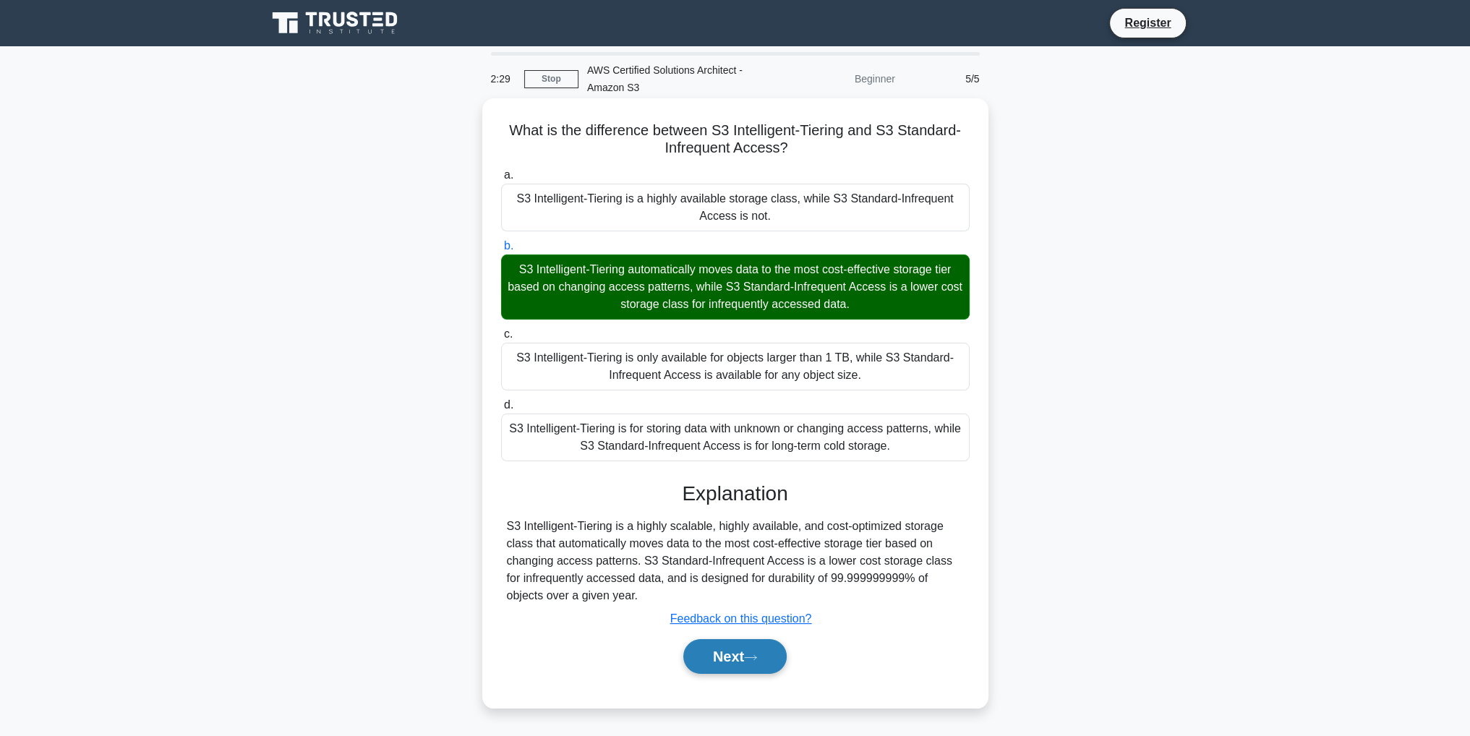
click at [755, 651] on button "Next" at bounding box center [734, 656] width 103 height 35
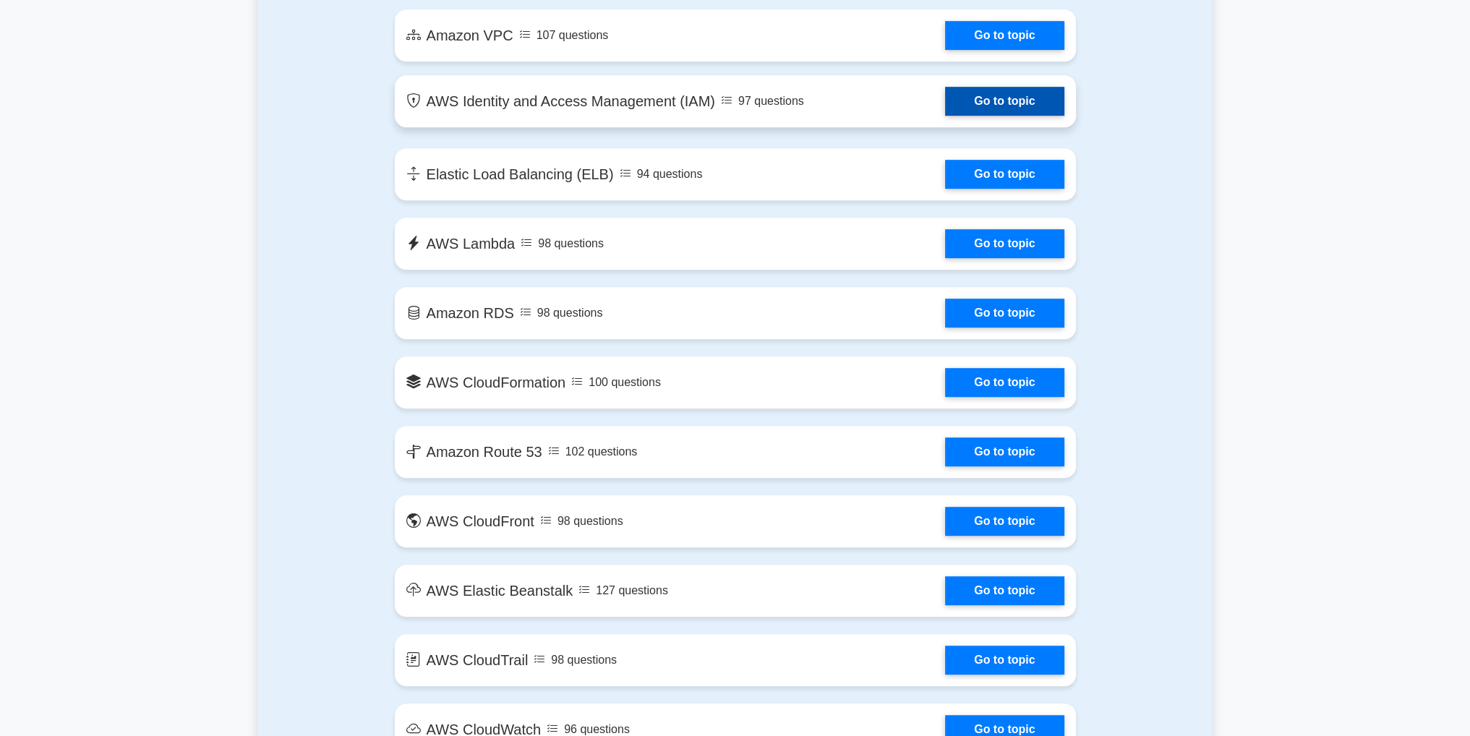
scroll to position [1157, 0]
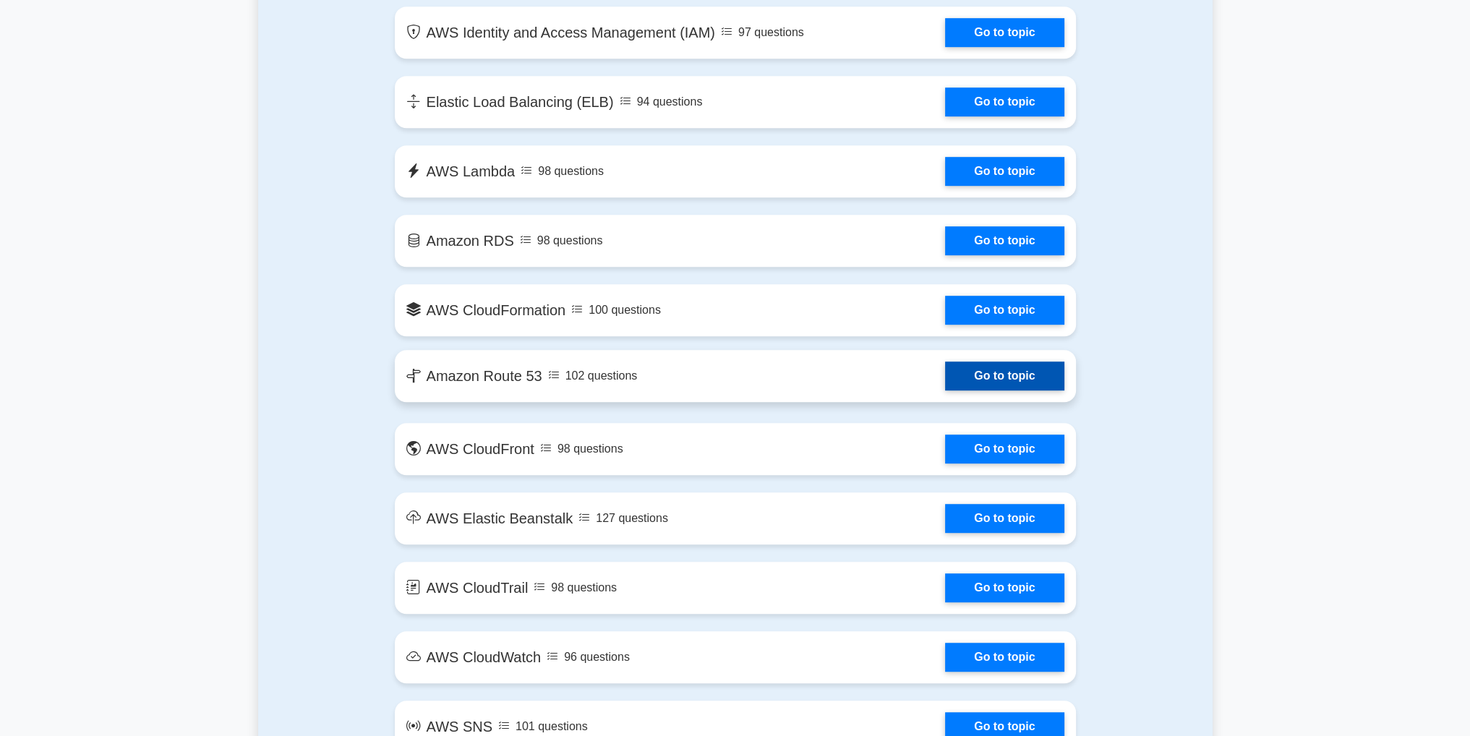
click at [972, 367] on link "Go to topic" at bounding box center [1004, 376] width 119 height 29
click at [976, 376] on link "Go to topic" at bounding box center [1004, 376] width 119 height 29
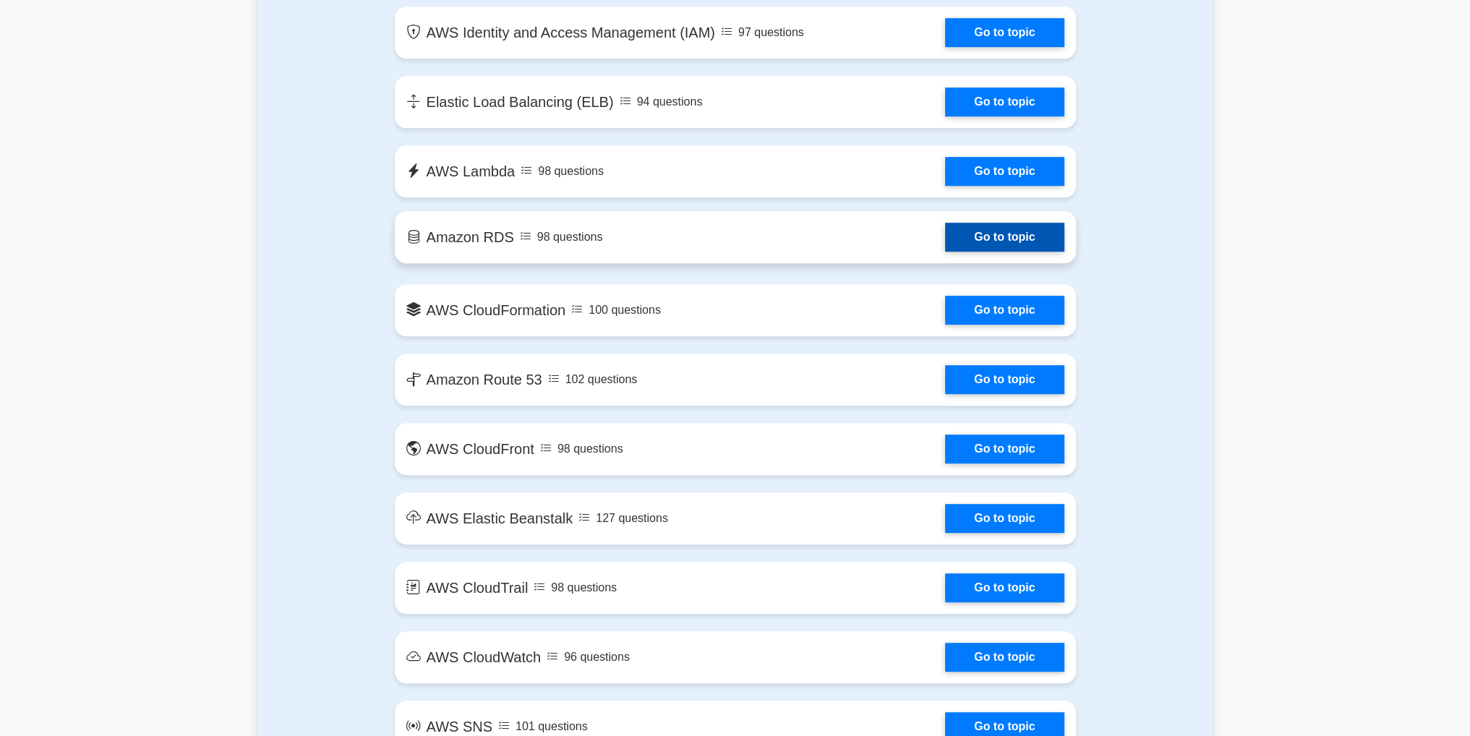
click at [1008, 235] on link "Go to topic" at bounding box center [1004, 237] width 119 height 29
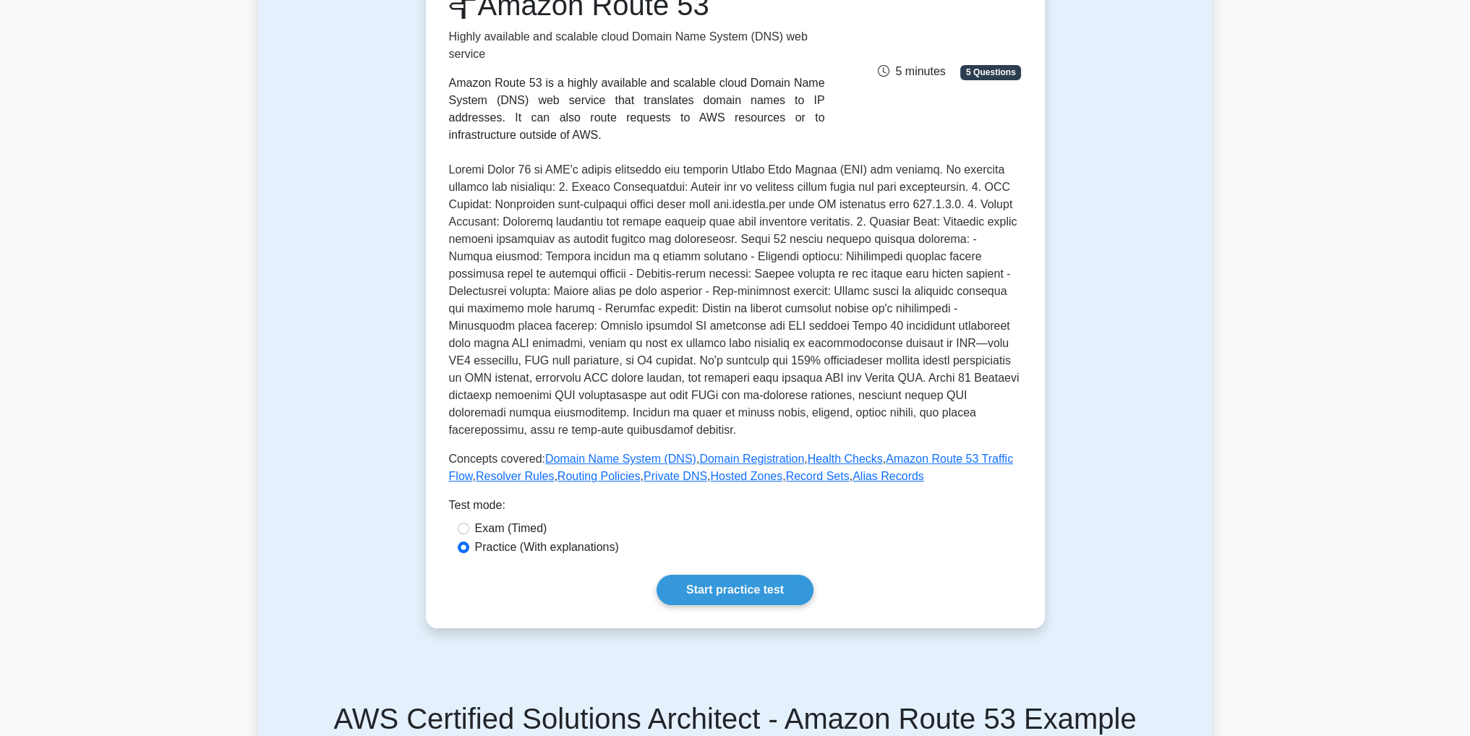
scroll to position [289, 0]
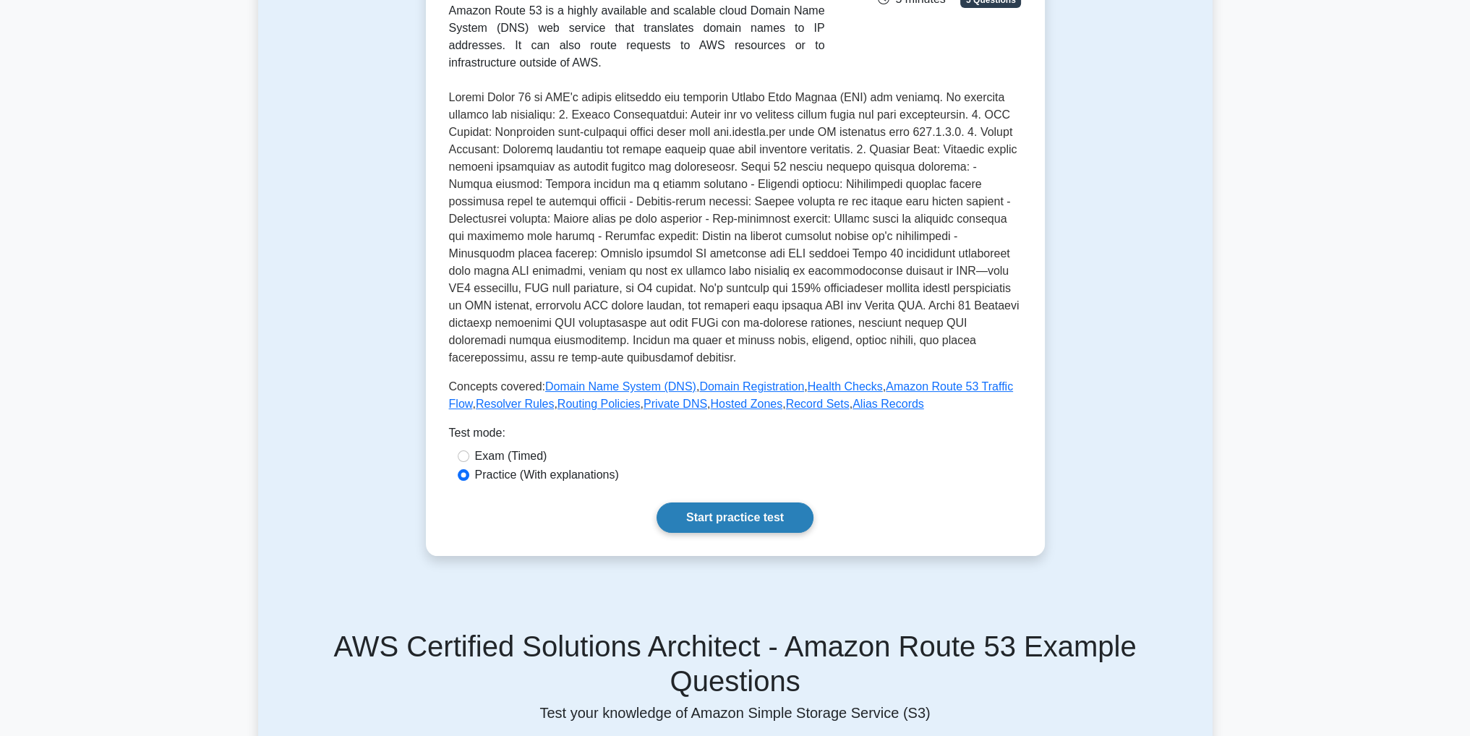
click at [766, 503] on link "Start practice test" at bounding box center [735, 518] width 157 height 30
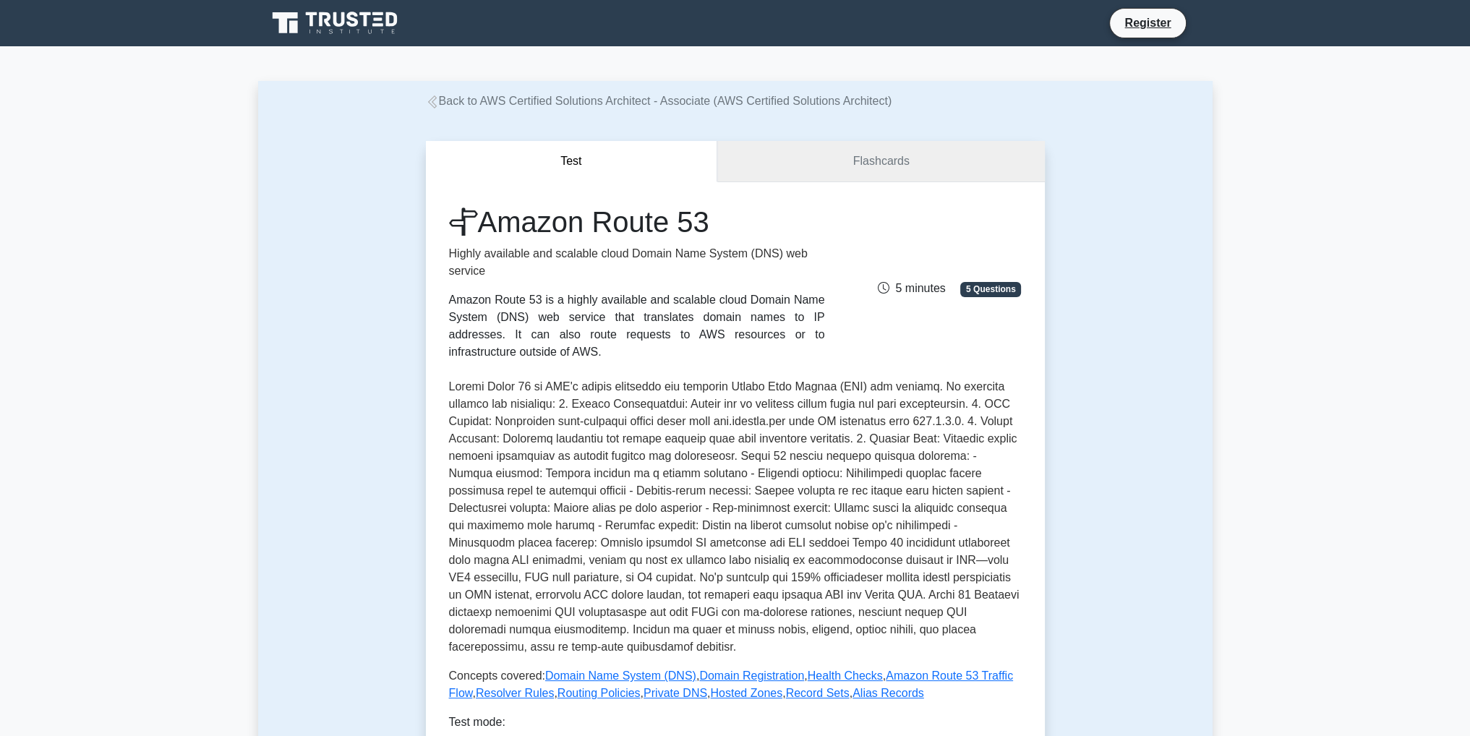
click at [854, 157] on link "Flashcards" at bounding box center [880, 161] width 327 height 41
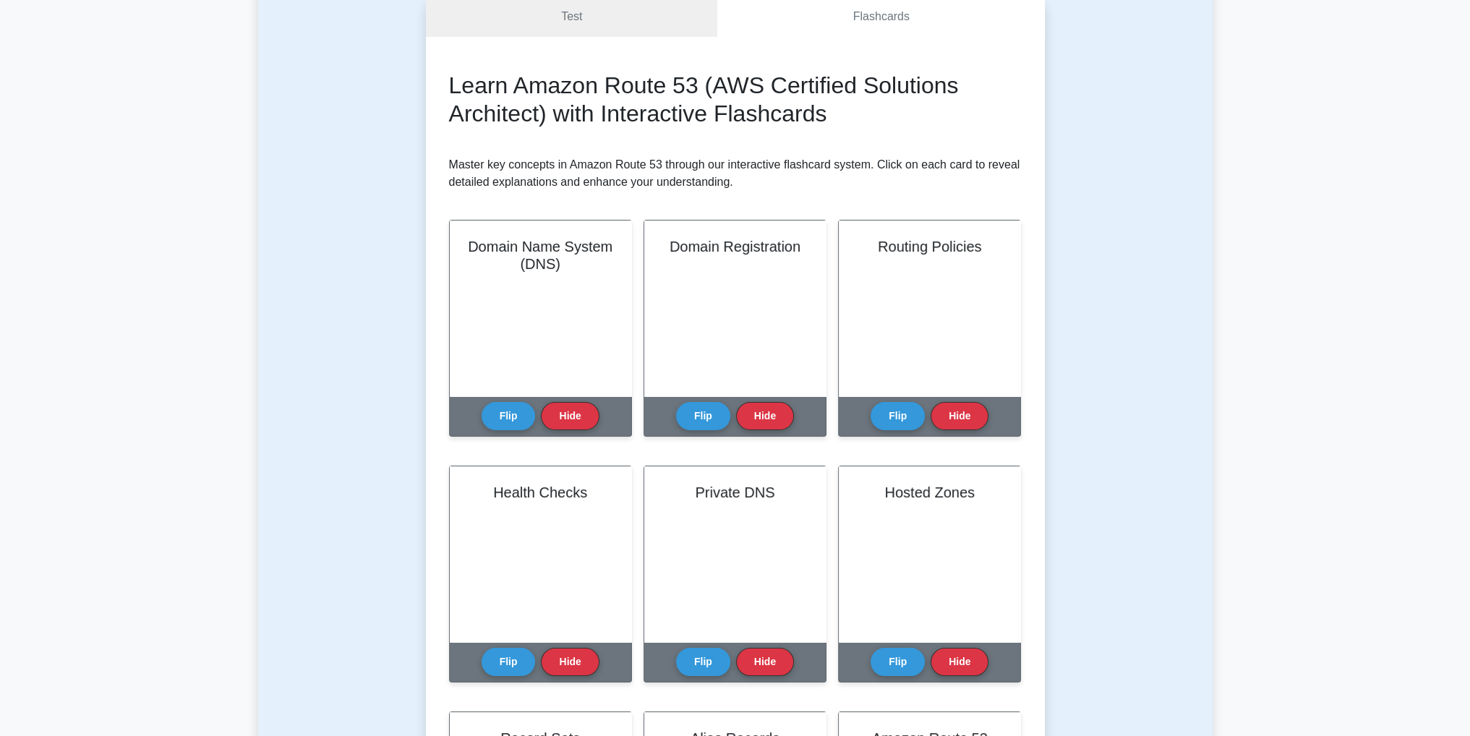
scroll to position [72, 0]
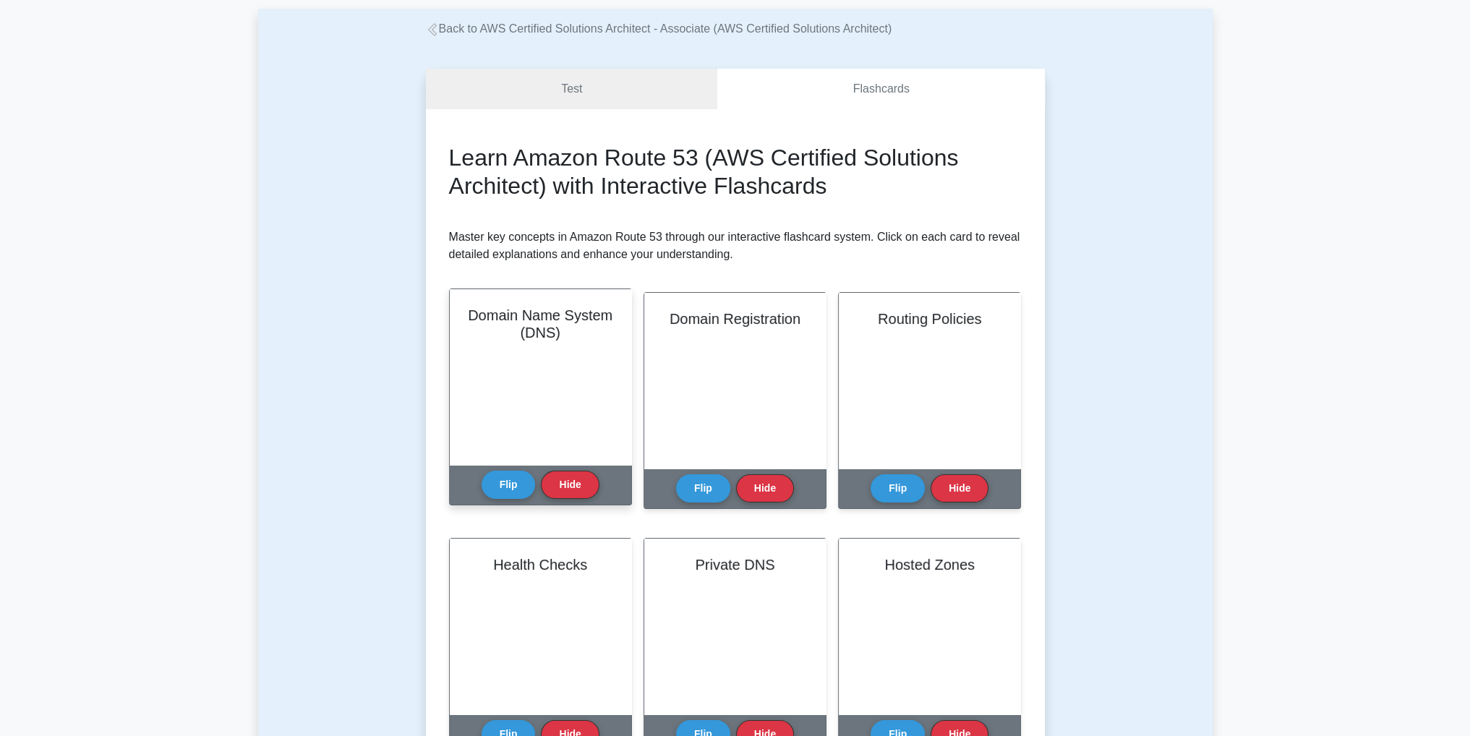
click at [515, 339] on h2 "Domain Name System (DNS)" at bounding box center [540, 324] width 147 height 35
click at [515, 475] on button "Flip" at bounding box center [509, 484] width 54 height 28
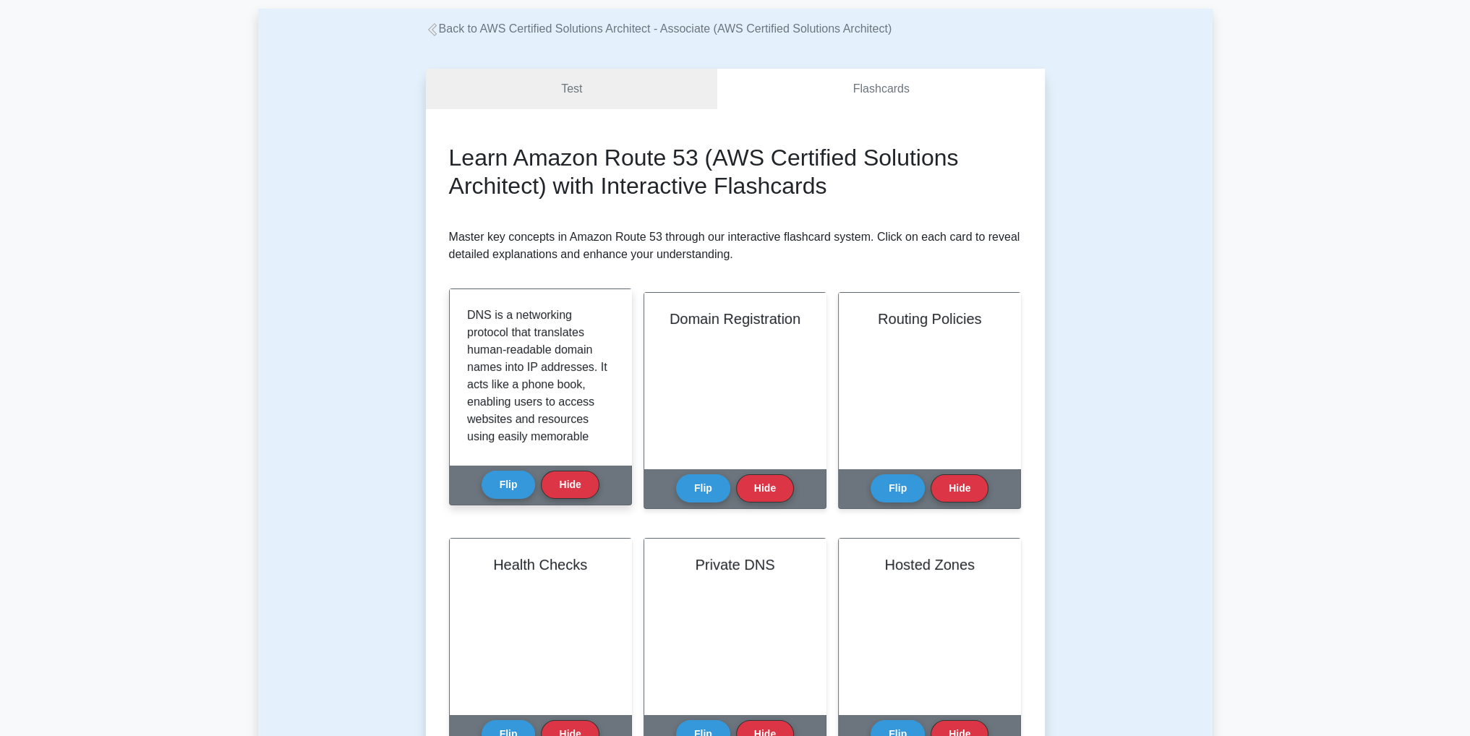
scroll to position [304, 0]
click at [568, 483] on button "Hide" at bounding box center [570, 484] width 58 height 28
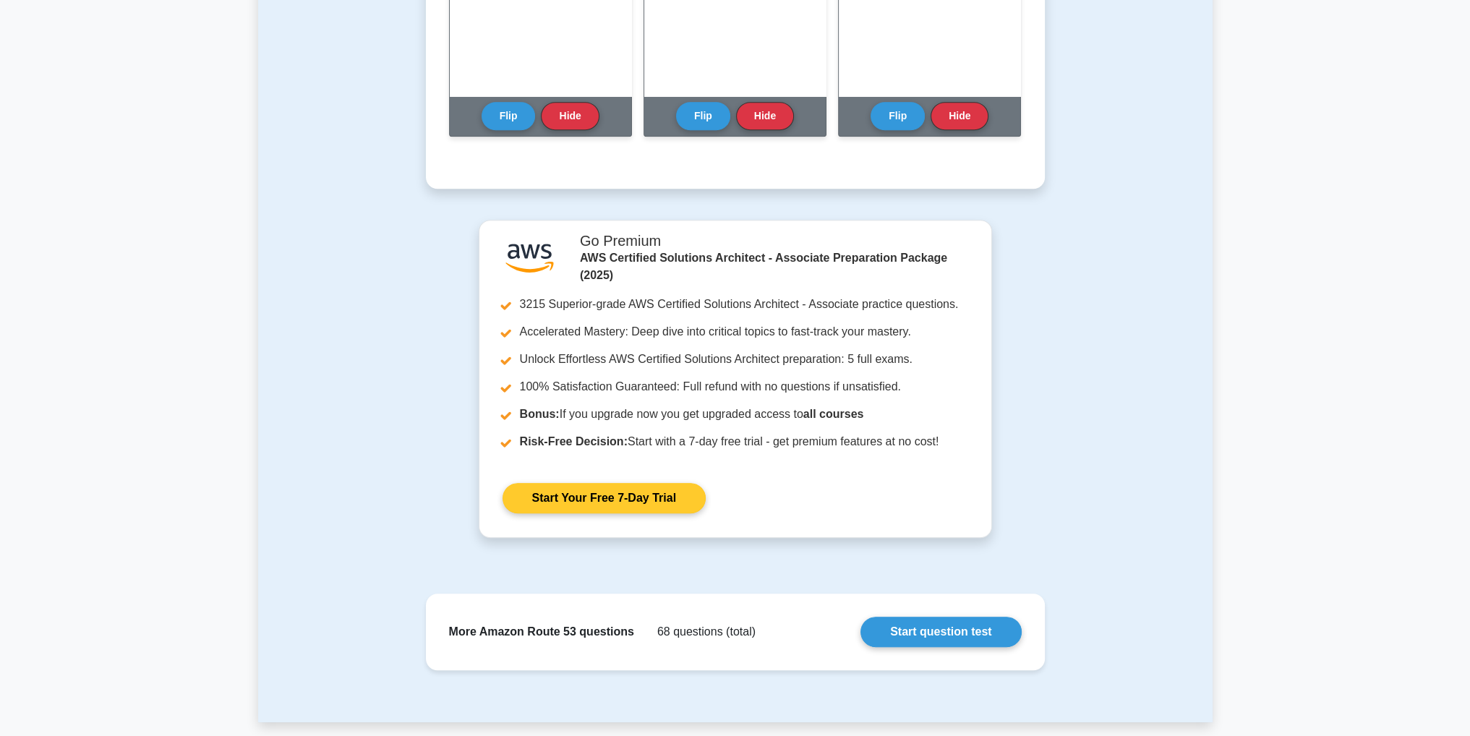
scroll to position [1085, 0]
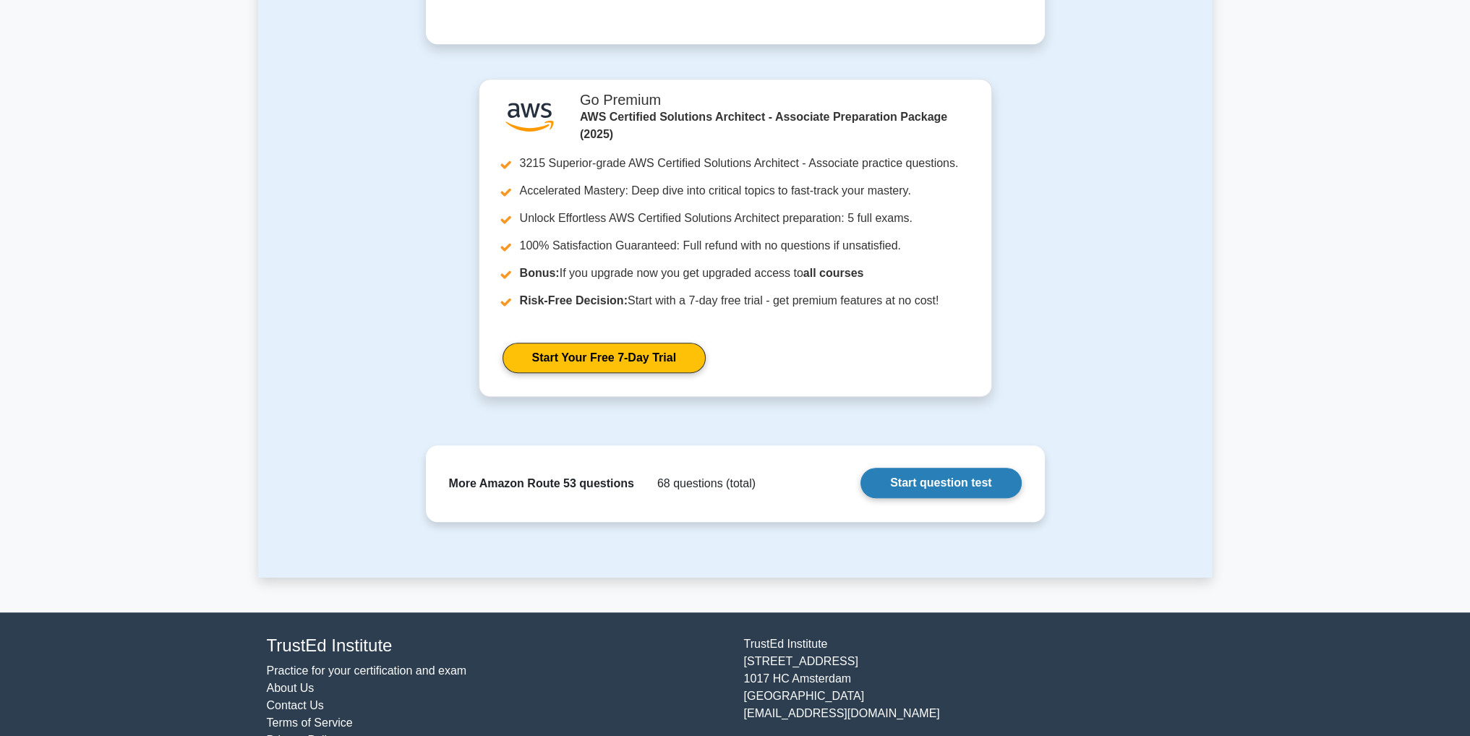
click at [905, 498] on link "Start question test" at bounding box center [940, 483] width 161 height 30
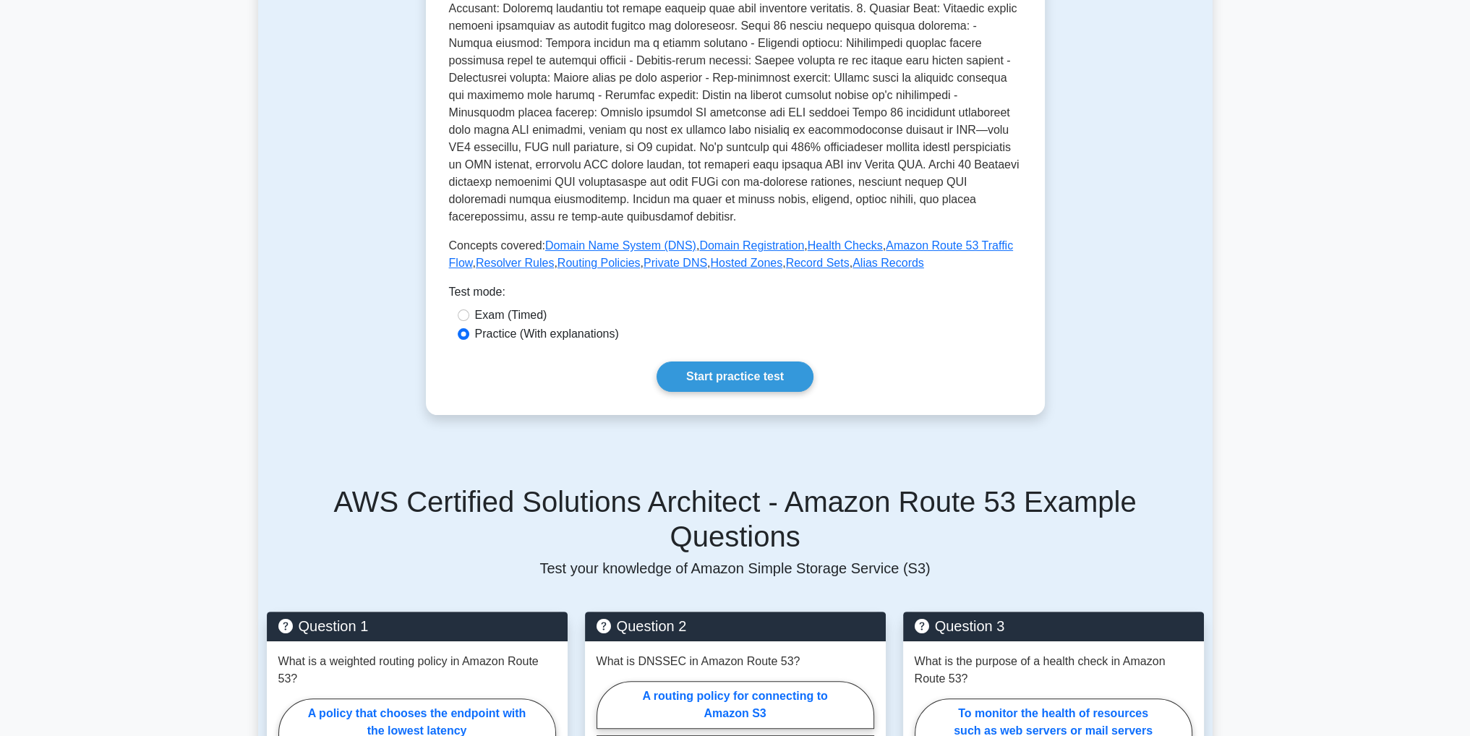
scroll to position [434, 0]
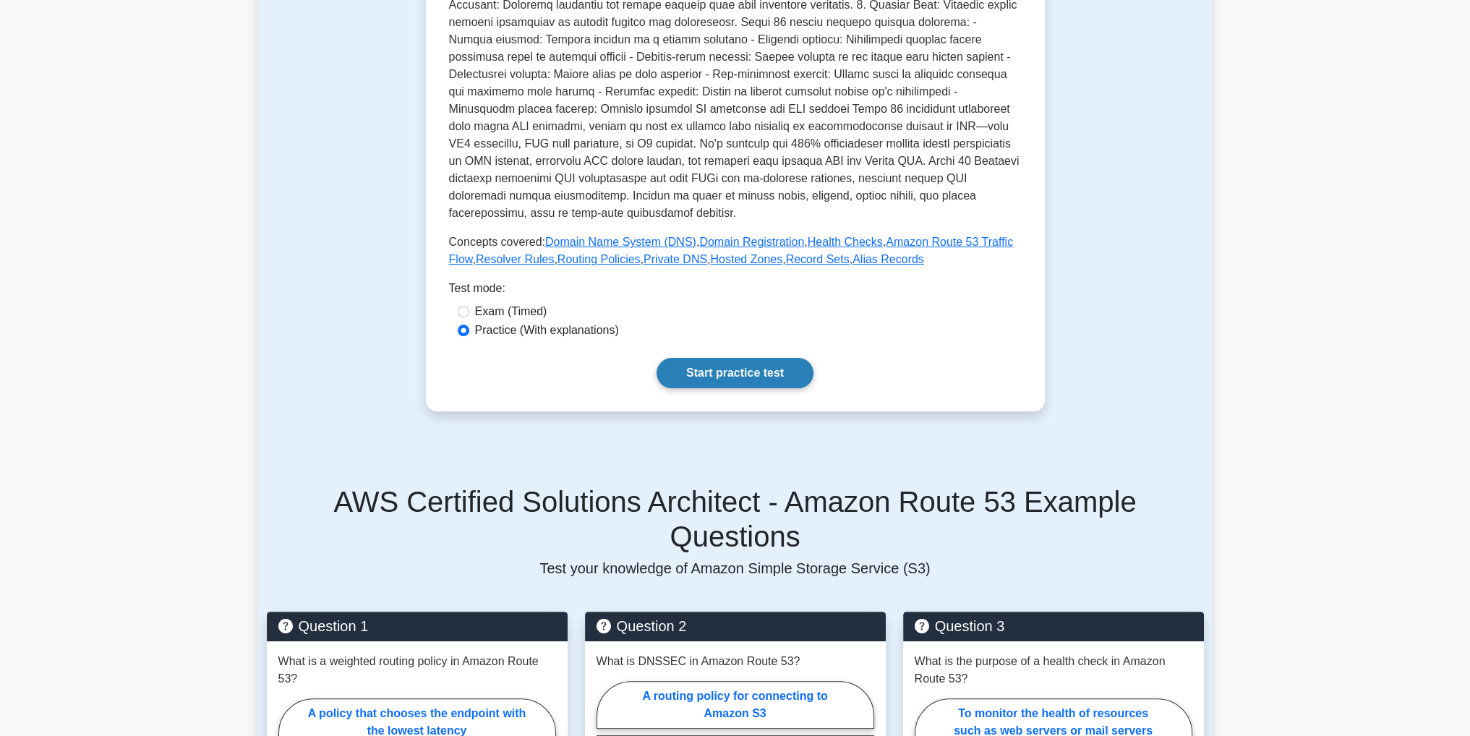
click at [743, 358] on link "Start practice test" at bounding box center [735, 373] width 157 height 30
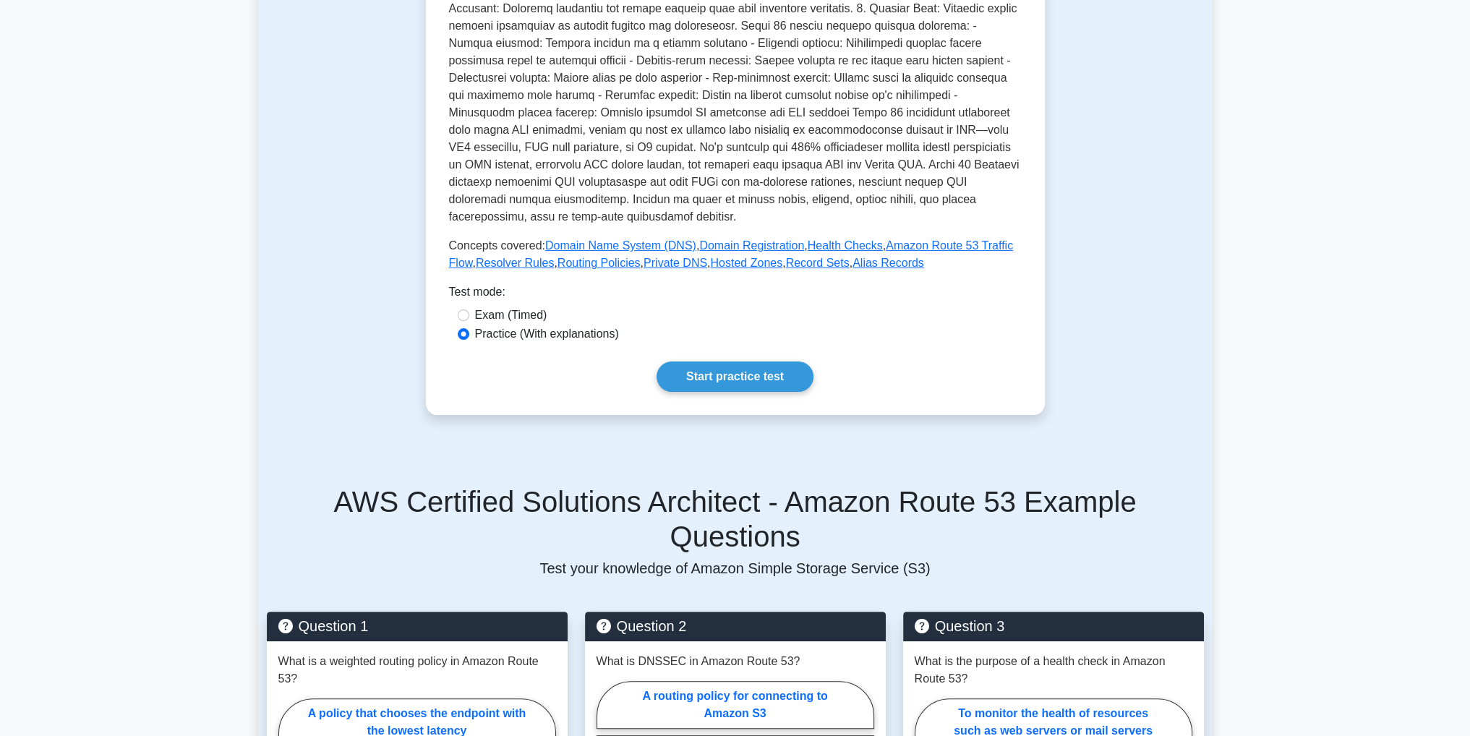
scroll to position [795, 0]
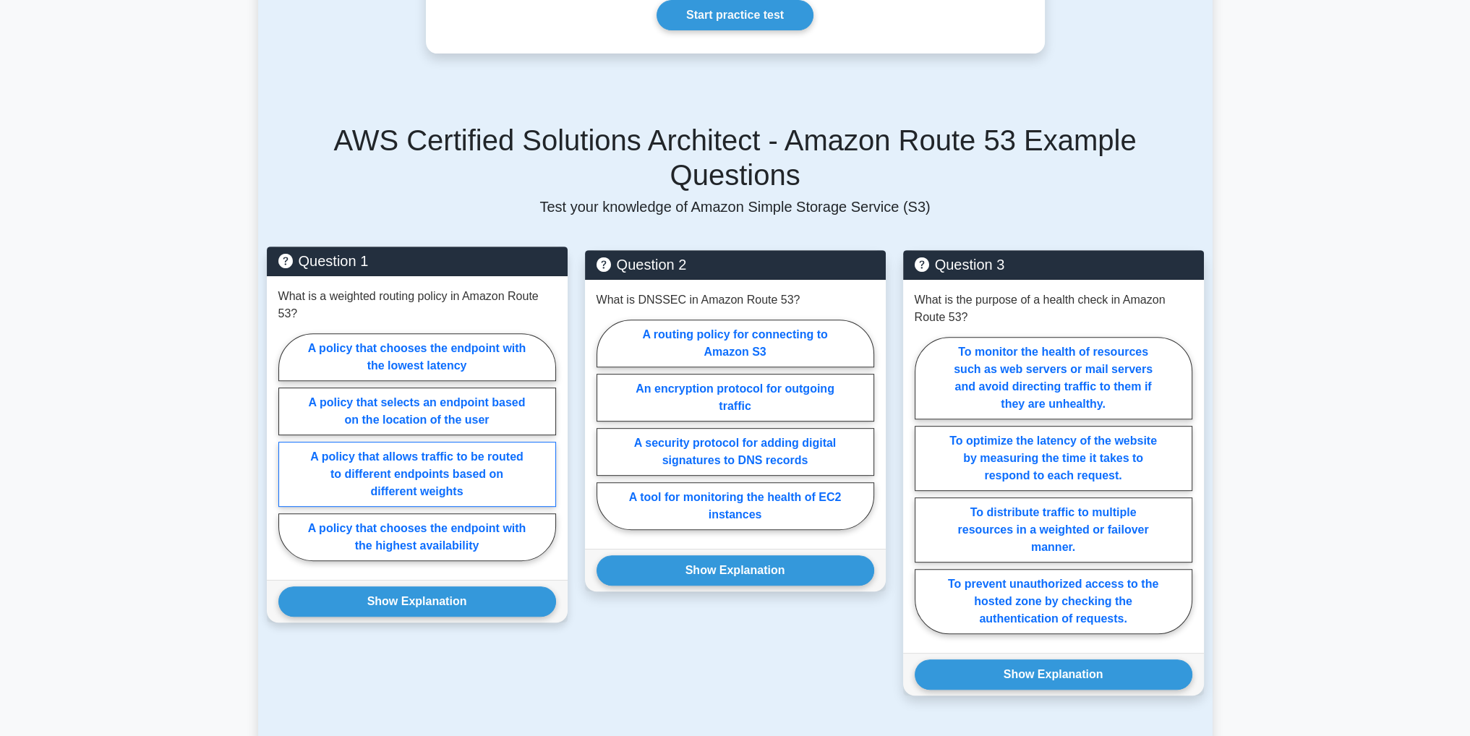
click at [375, 442] on label "A policy that allows traffic to be routed to different endpoints based on diffe…" at bounding box center [417, 474] width 278 height 65
click at [288, 447] on input "A policy that allows traffic to be routed to different endpoints based on diffe…" at bounding box center [282, 451] width 9 height 9
radio input "true"
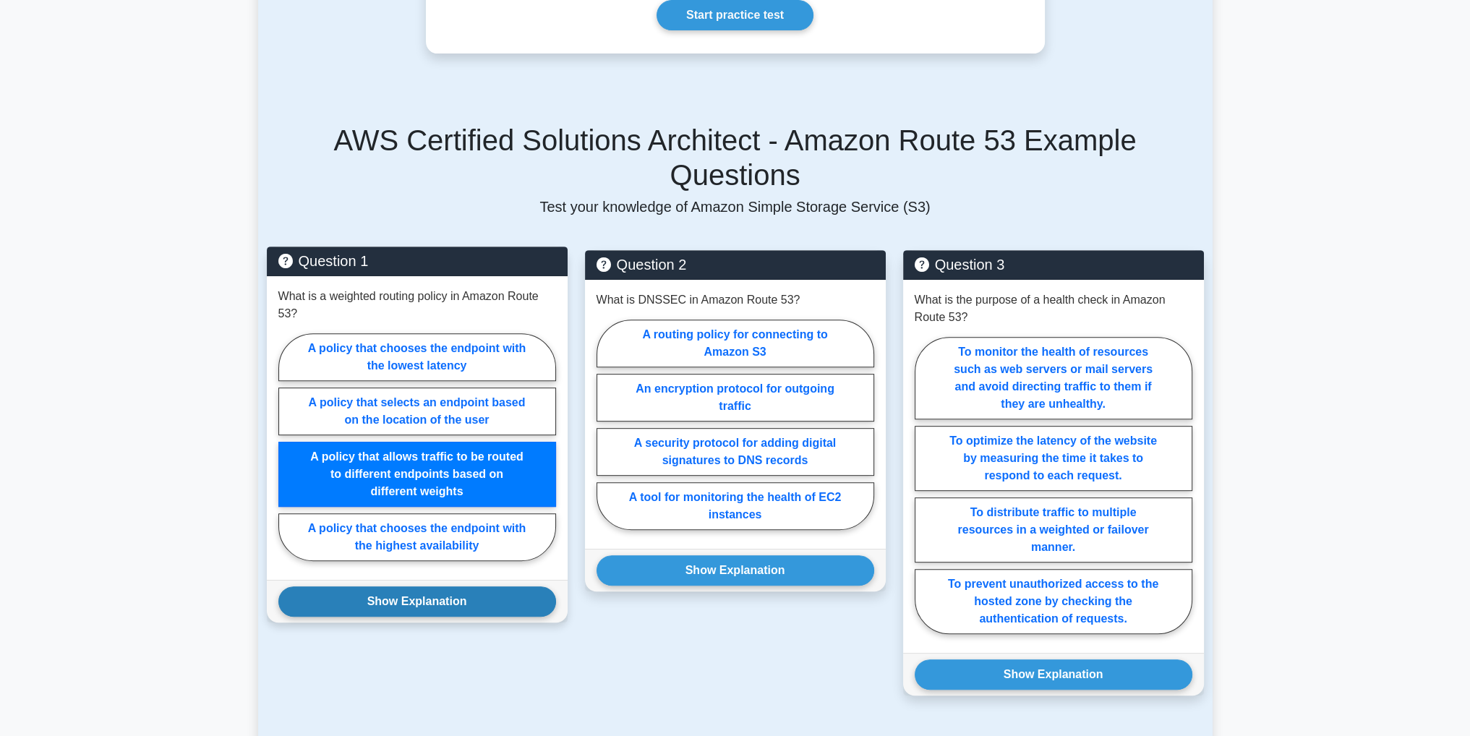
click at [440, 586] on button "Show Explanation" at bounding box center [417, 601] width 278 height 30
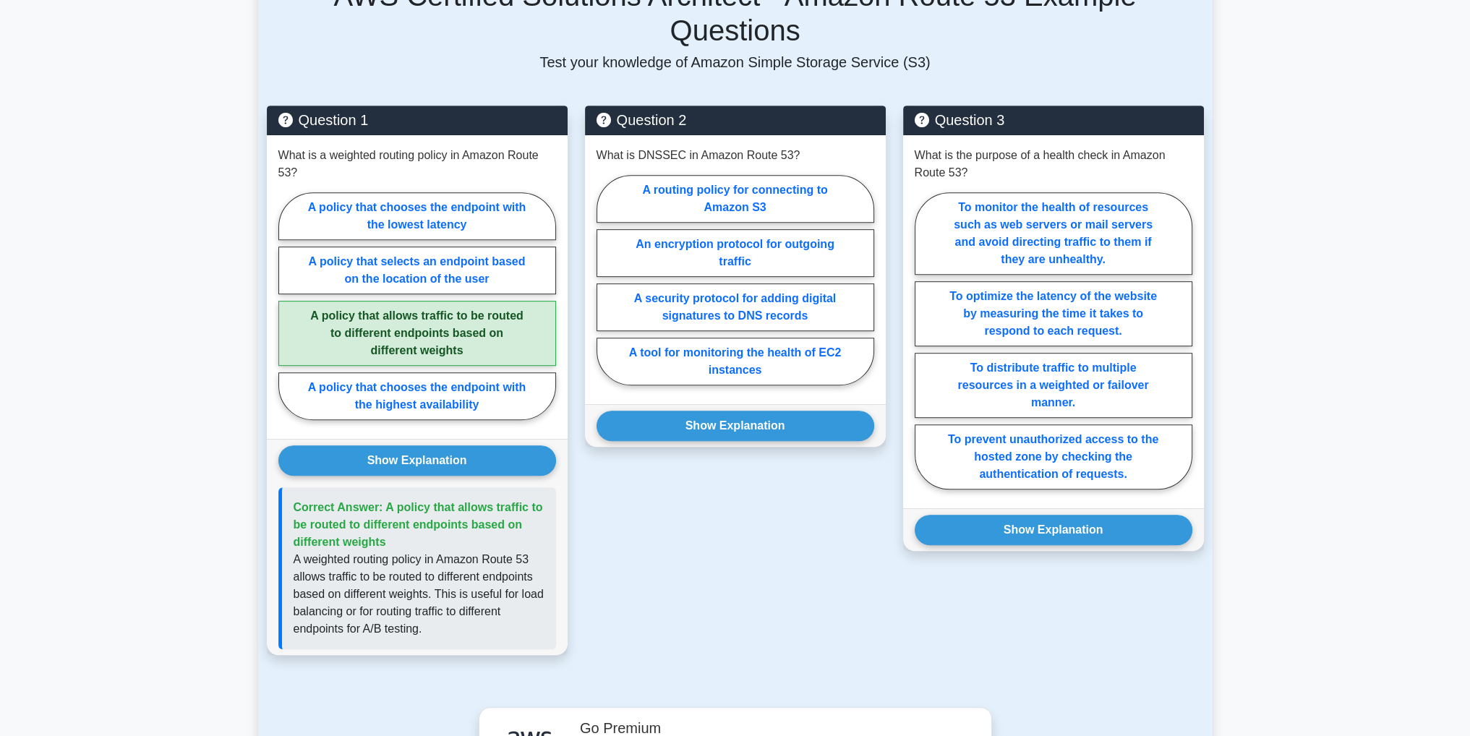
scroll to position [868, 0]
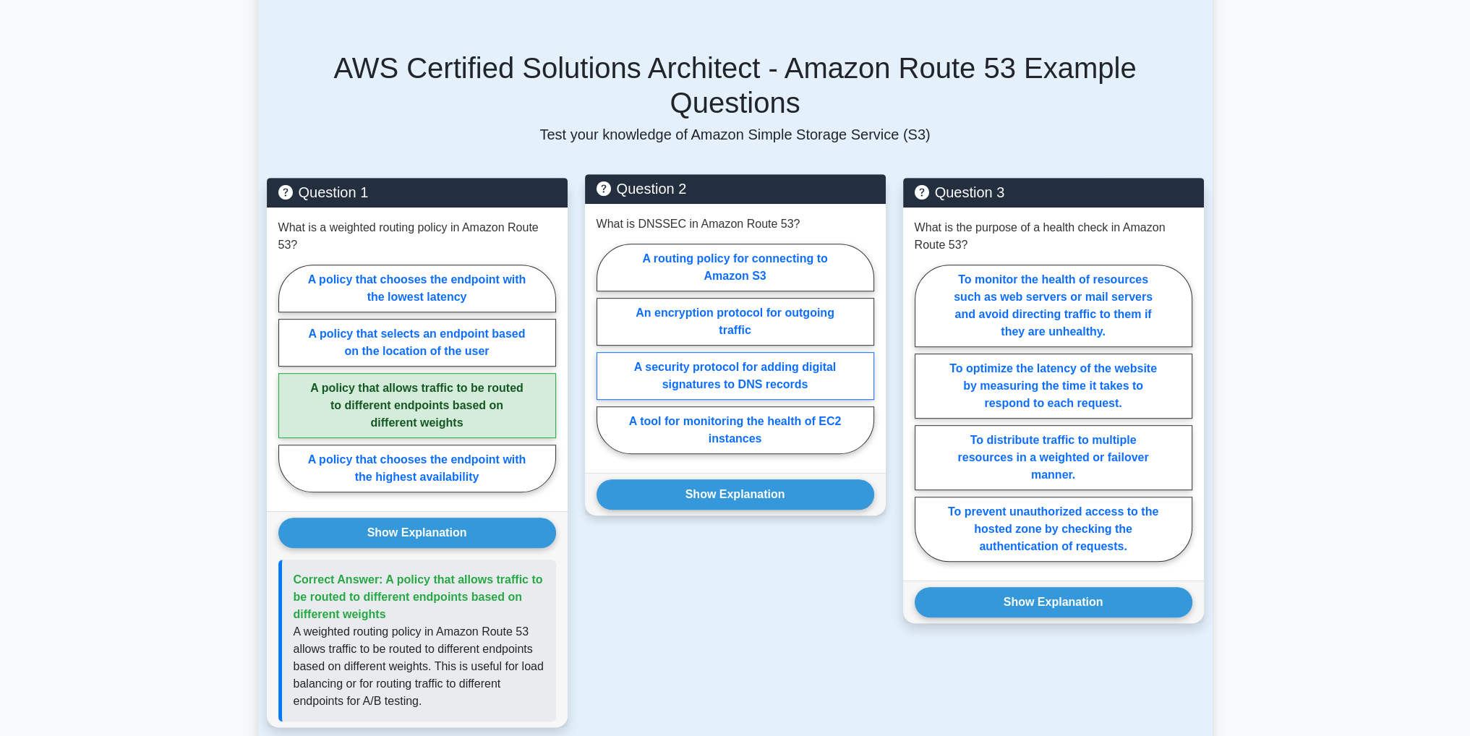
click at [714, 352] on label "A security protocol for adding digital signatures to DNS records" at bounding box center [736, 376] width 278 height 48
click at [606, 349] on input "A security protocol for adding digital signatures to DNS records" at bounding box center [601, 353] width 9 height 9
radio input "true"
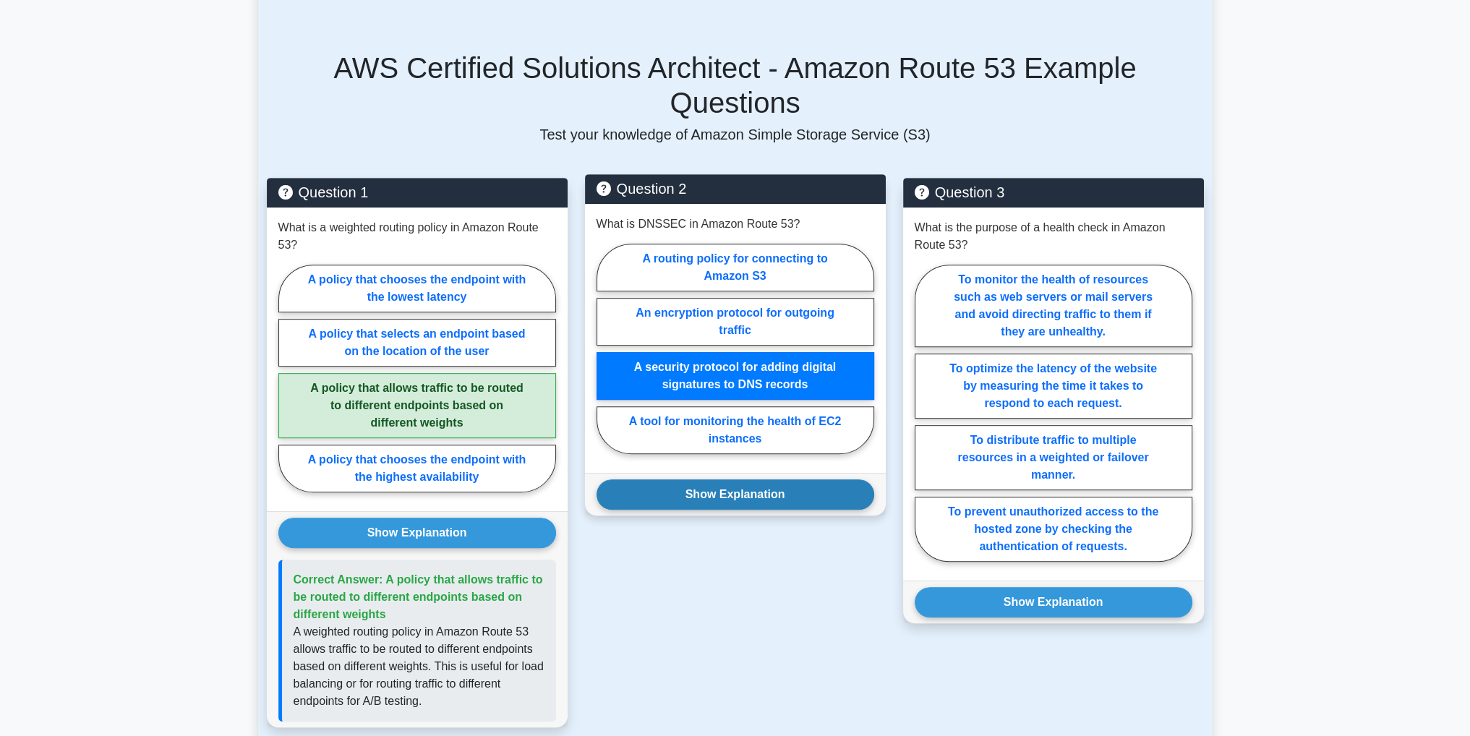
click at [761, 479] on button "Show Explanation" at bounding box center [736, 494] width 278 height 30
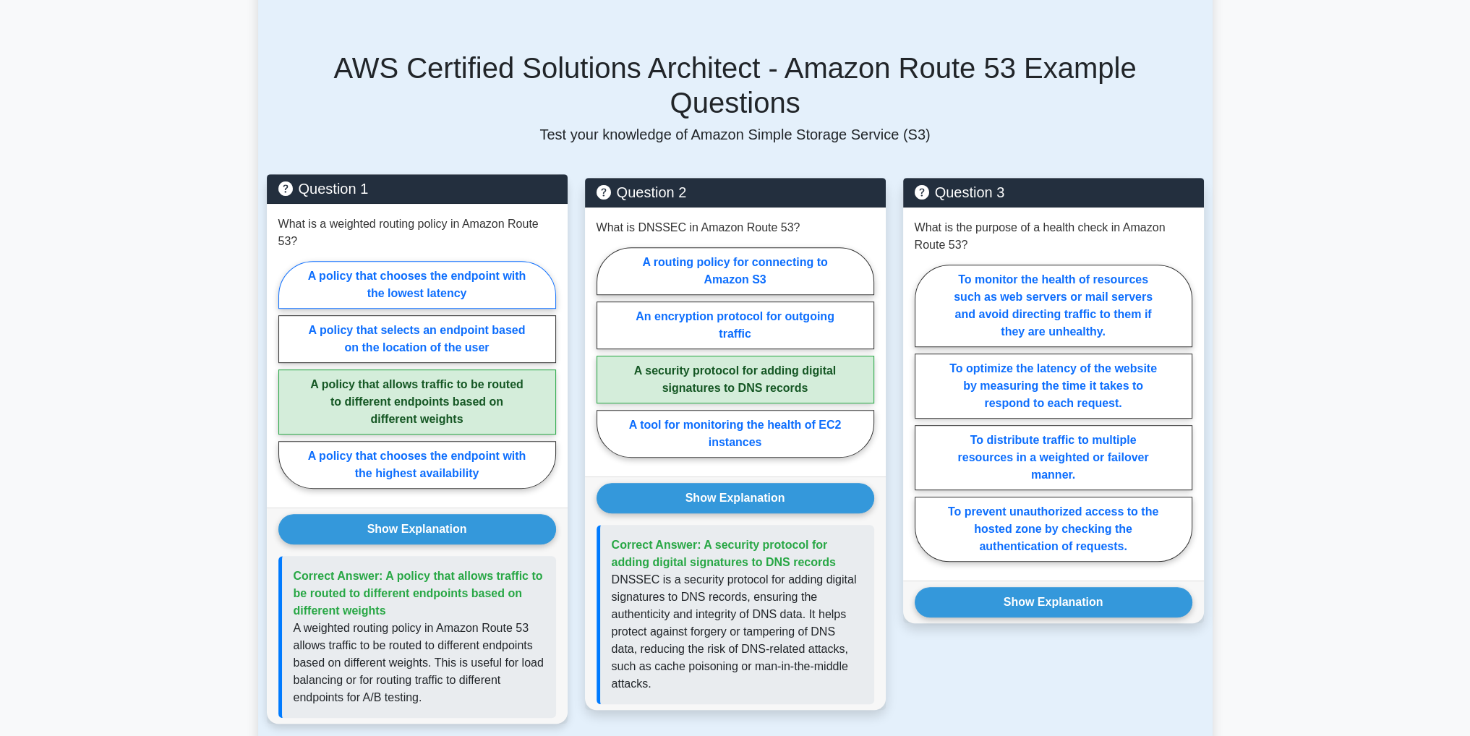
click at [428, 261] on label "A policy that chooses the endpoint with the lowest latency" at bounding box center [417, 285] width 278 height 48
click at [288, 375] on input "A policy that chooses the endpoint with the lowest latency" at bounding box center [282, 379] width 9 height 9
radio input "true"
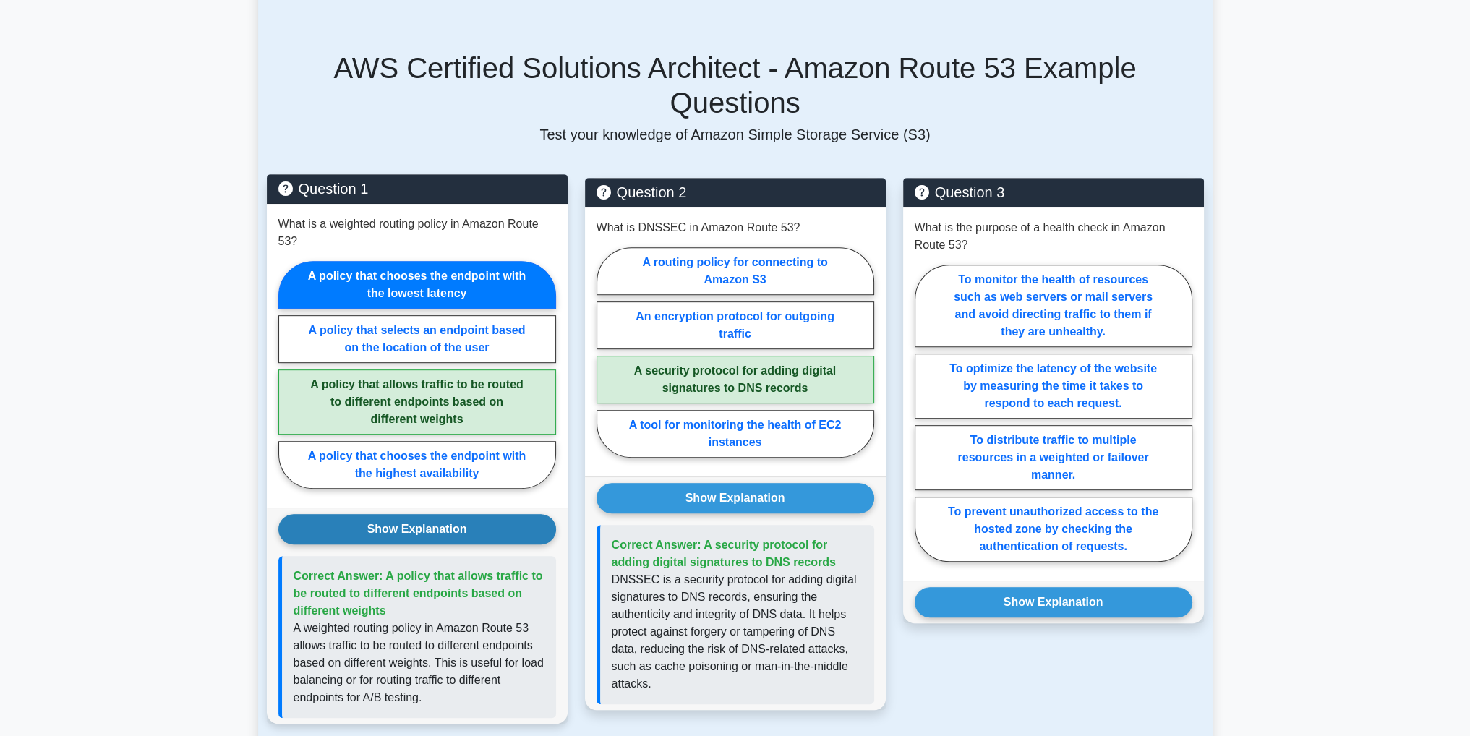
click at [401, 514] on button "Show Explanation" at bounding box center [417, 529] width 278 height 30
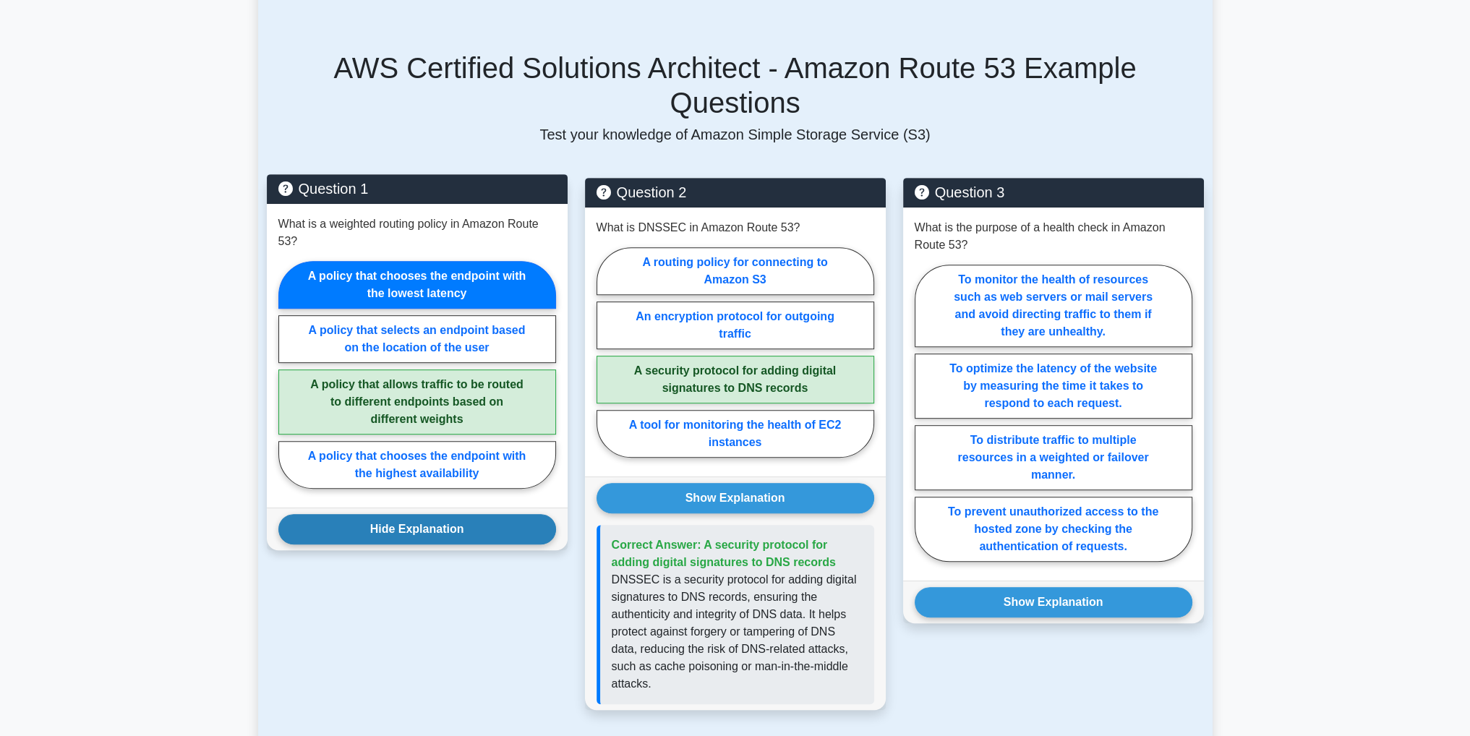
click at [401, 514] on button "Hide Explanation" at bounding box center [417, 529] width 278 height 30
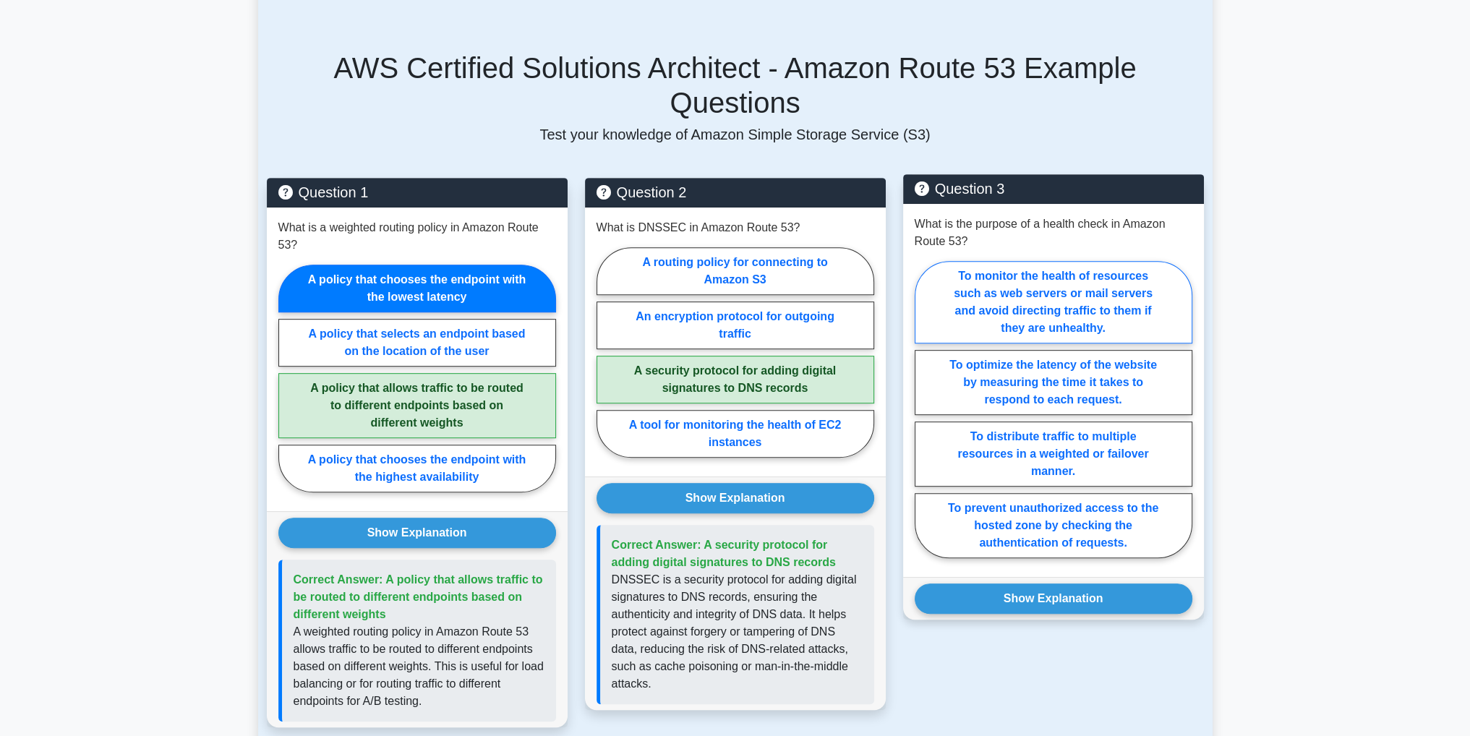
click at [1106, 261] on label "To monitor the health of resources such as web servers or mail servers and avoi…" at bounding box center [1054, 302] width 278 height 82
click at [924, 409] on input "To monitor the health of resources such as web servers or mail servers and avoi…" at bounding box center [919, 413] width 9 height 9
radio input "true"
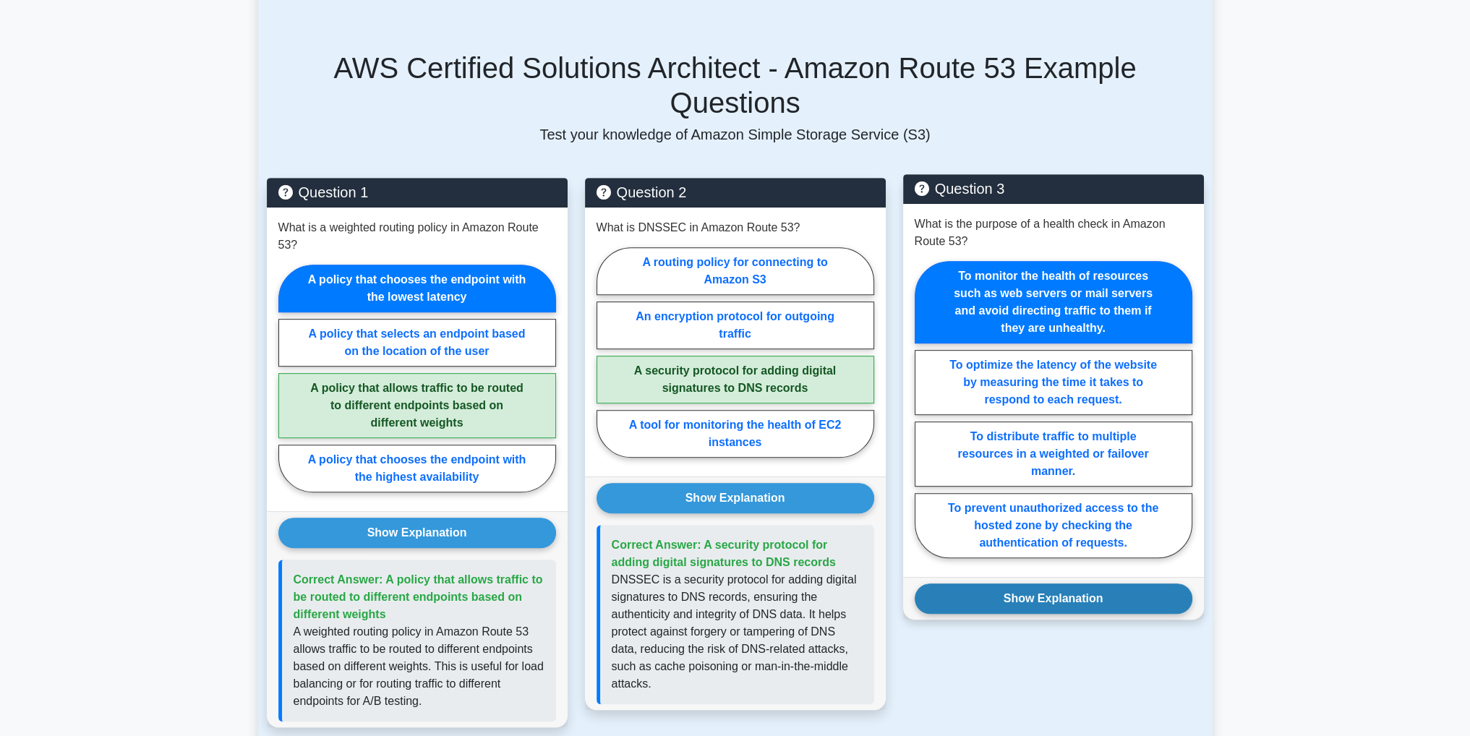
click at [1071, 584] on button "Show Explanation" at bounding box center [1054, 599] width 278 height 30
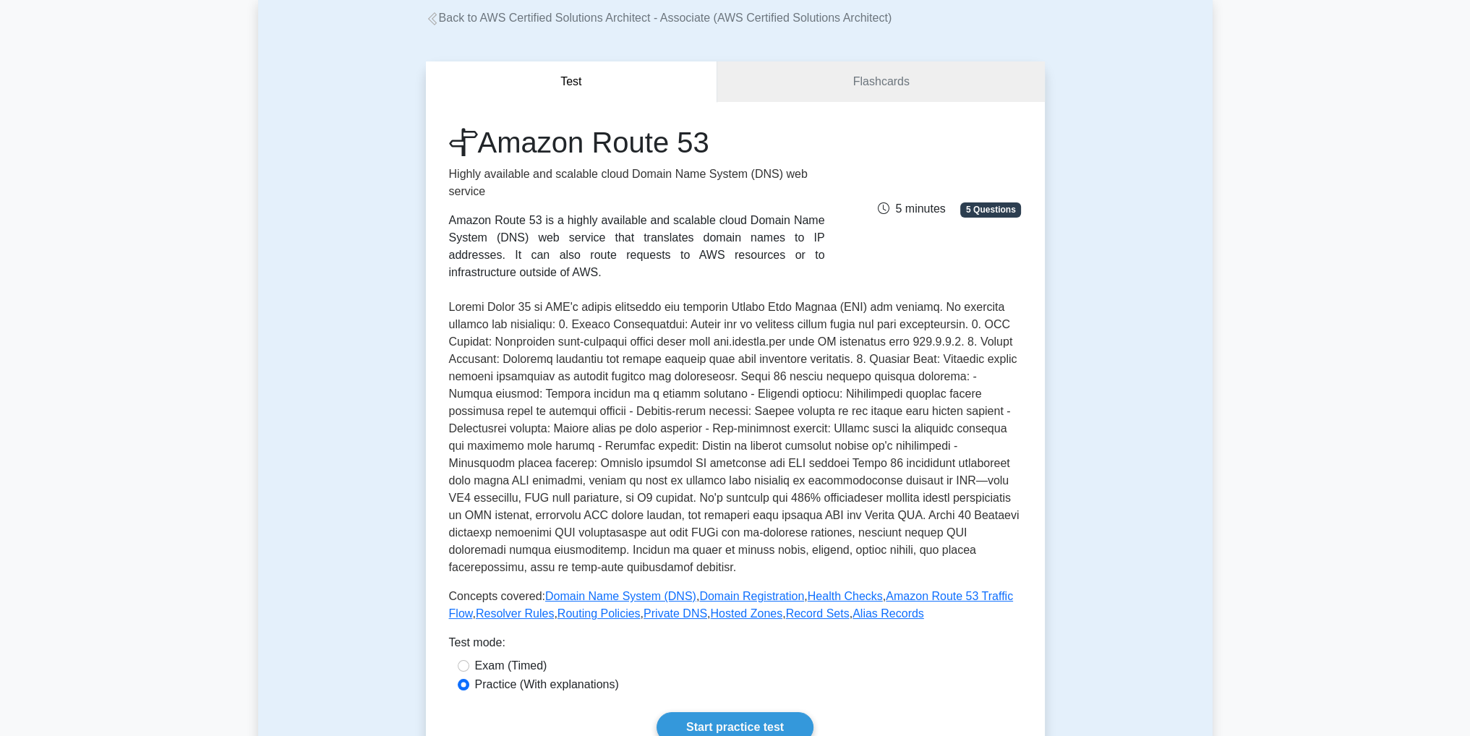
scroll to position [0, 0]
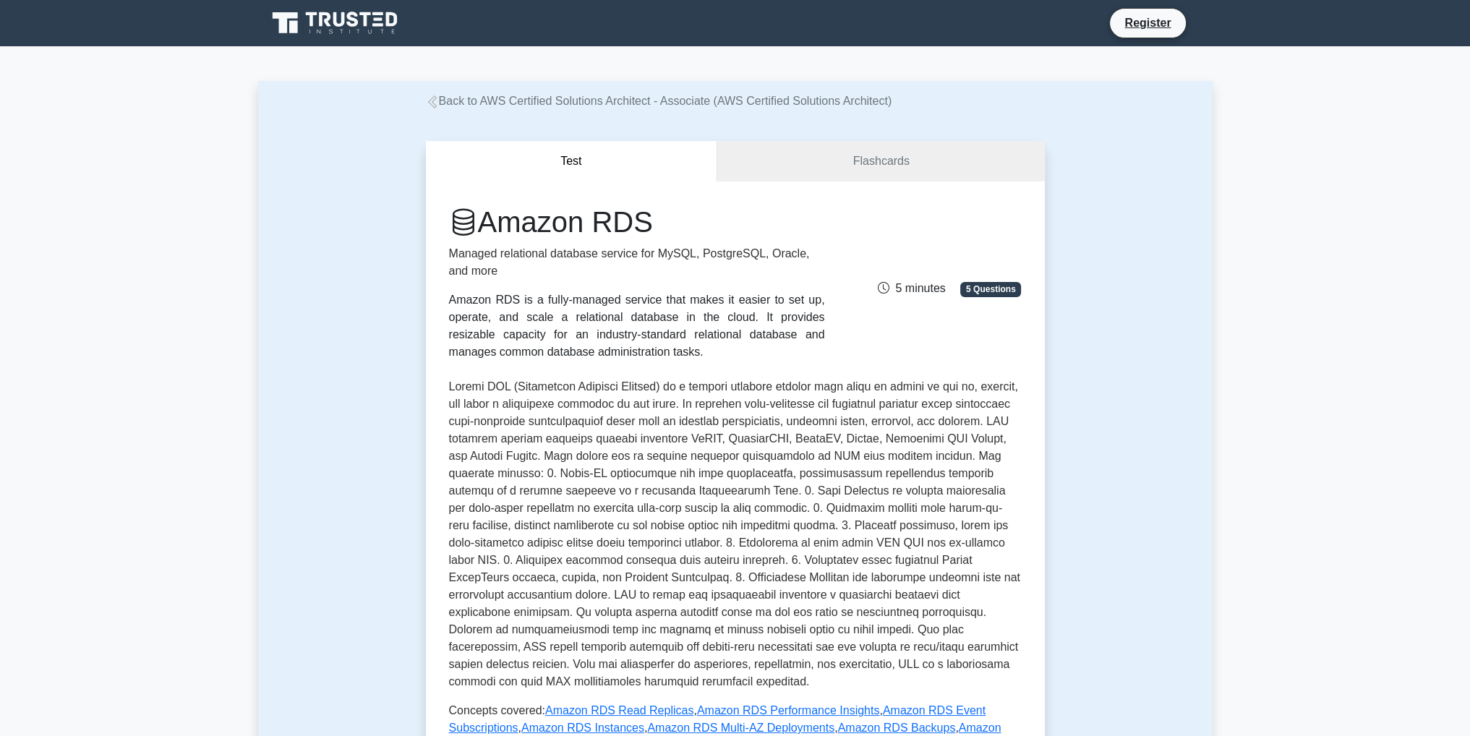
scroll to position [434, 0]
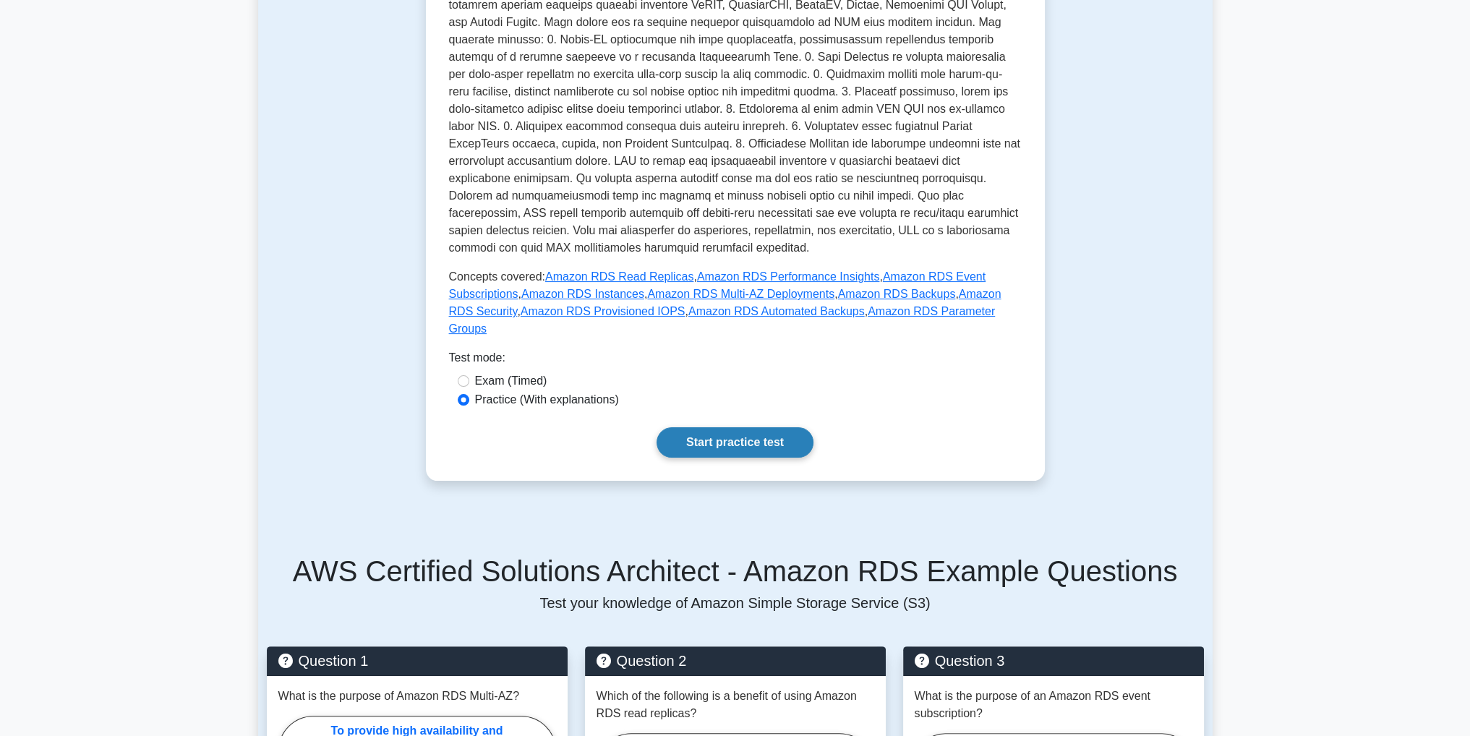
click at [701, 429] on link "Start practice test" at bounding box center [735, 442] width 157 height 30
